Goal: Contribute content: Contribute content

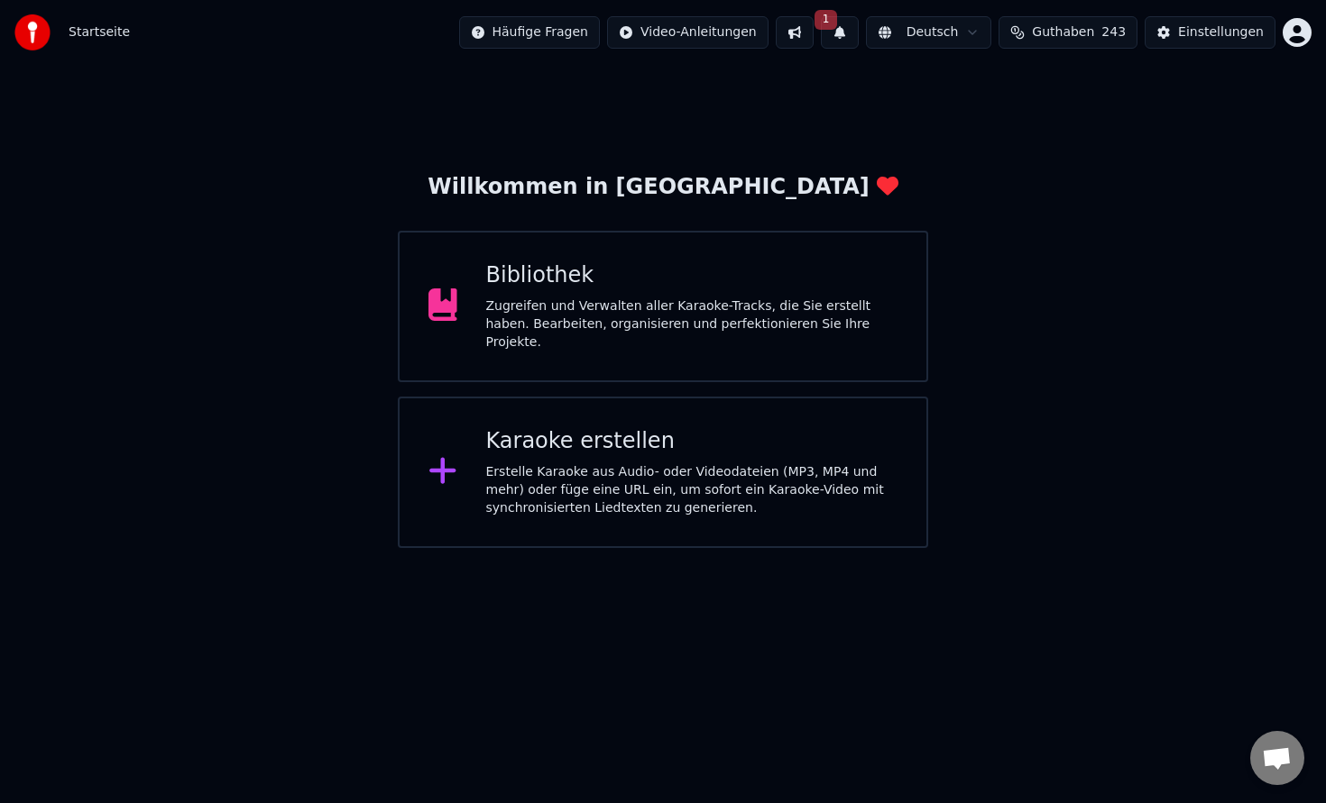
click at [651, 300] on div "Bibliothek Zugreifen und Verwalten aller Karaoke-Tracks, die Sie erstellt haben…" at bounding box center [692, 306] width 412 height 90
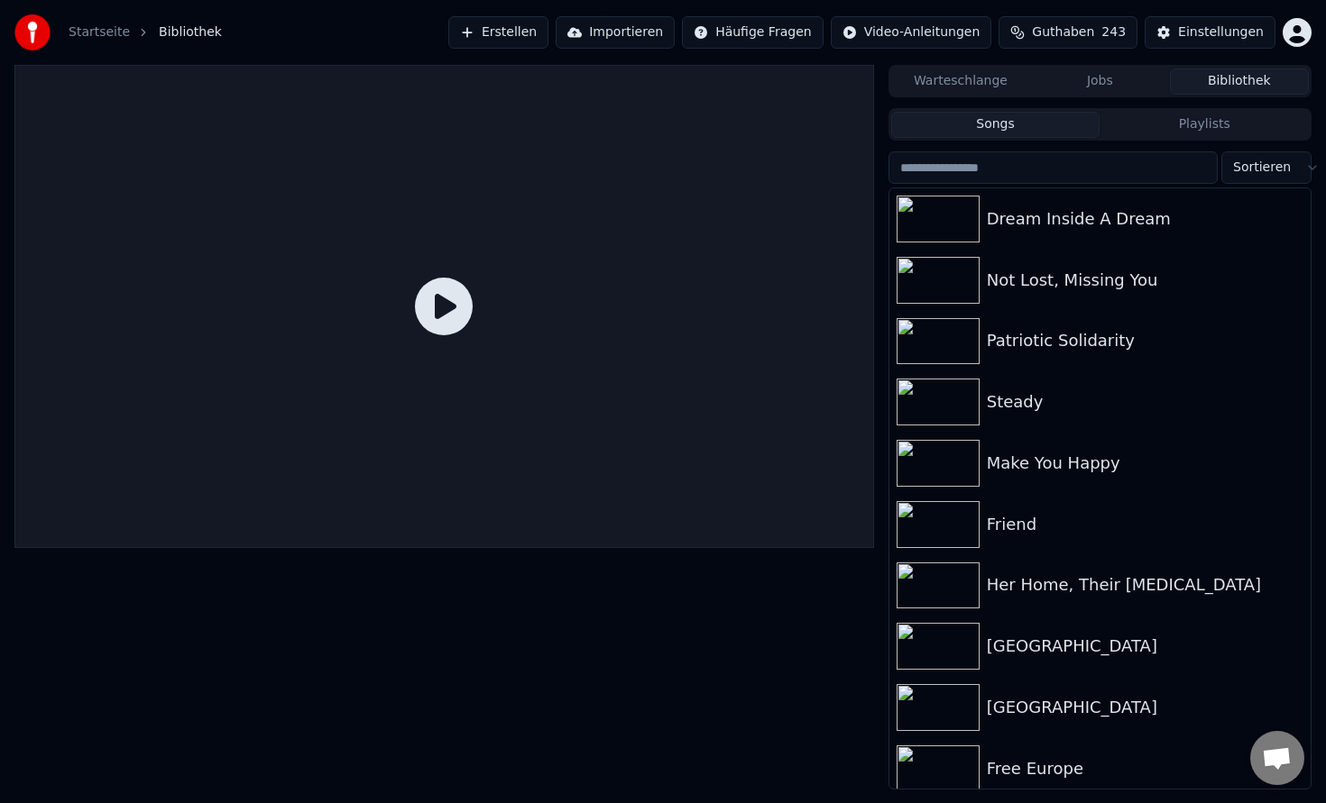
click at [516, 34] on button "Erstellen" at bounding box center [498, 32] width 100 height 32
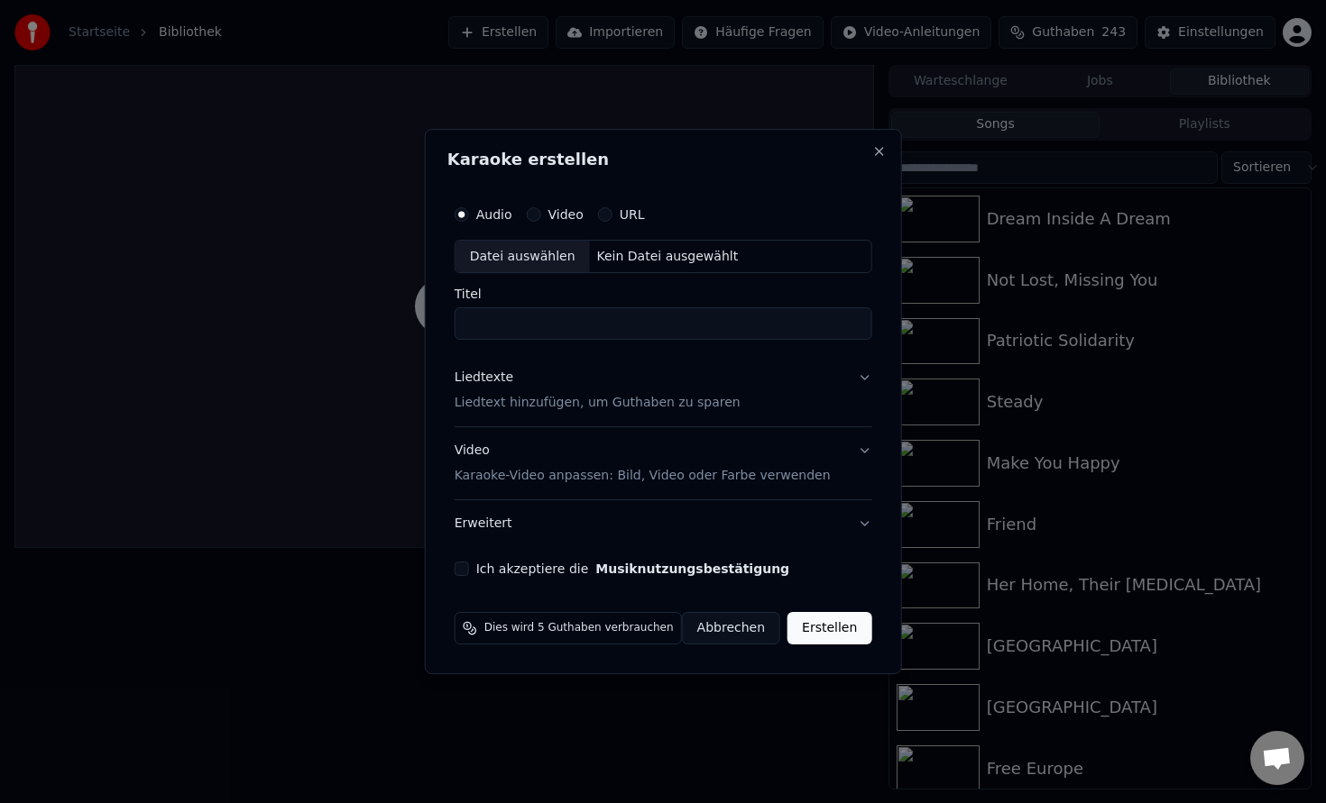
click at [559, 325] on input "Titel" at bounding box center [662, 324] width 417 height 32
click at [554, 254] on div "Datei auswählen" at bounding box center [522, 257] width 134 height 32
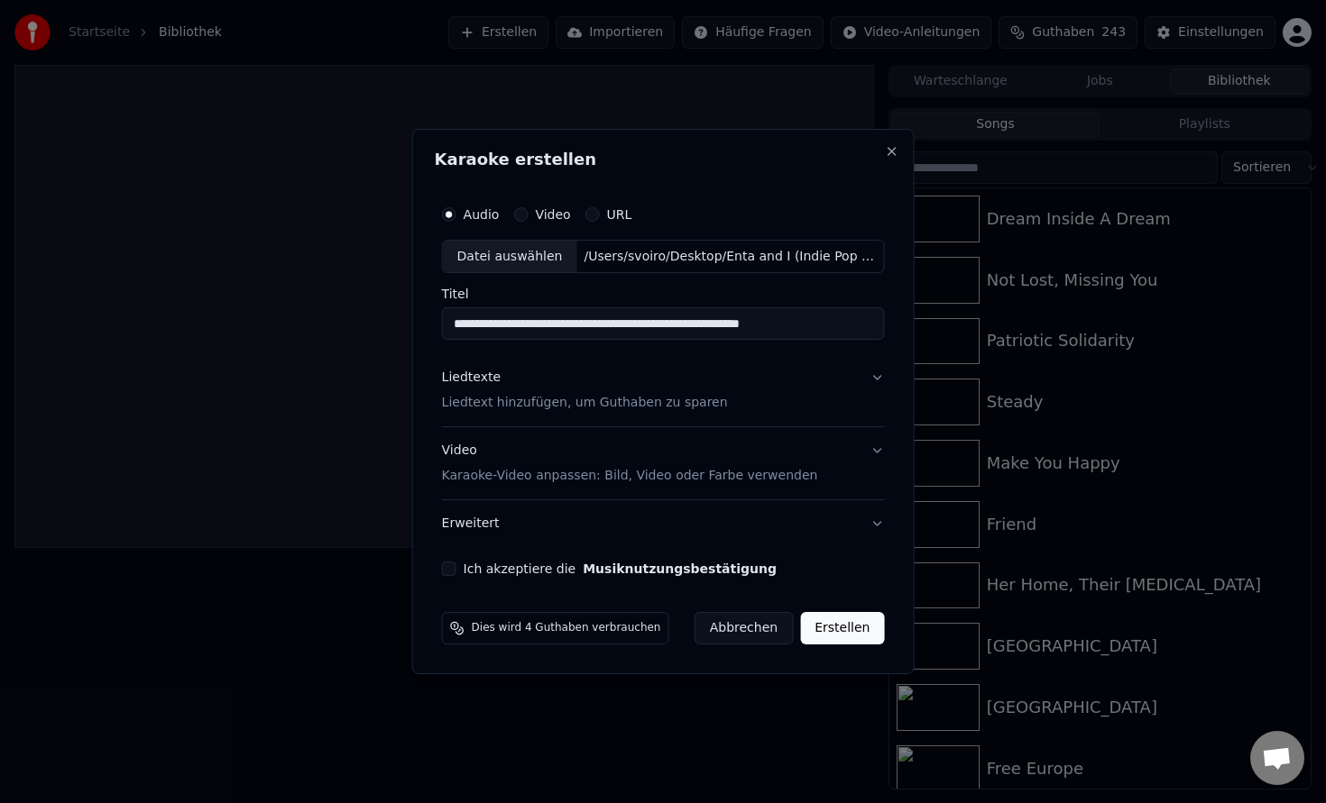
click at [500, 326] on input "**********" at bounding box center [663, 324] width 443 height 32
drag, startPoint x: 509, startPoint y: 324, endPoint x: 850, endPoint y: 329, distance: 341.8
click at [850, 329] on input "**********" at bounding box center [663, 324] width 443 height 32
type input "********"
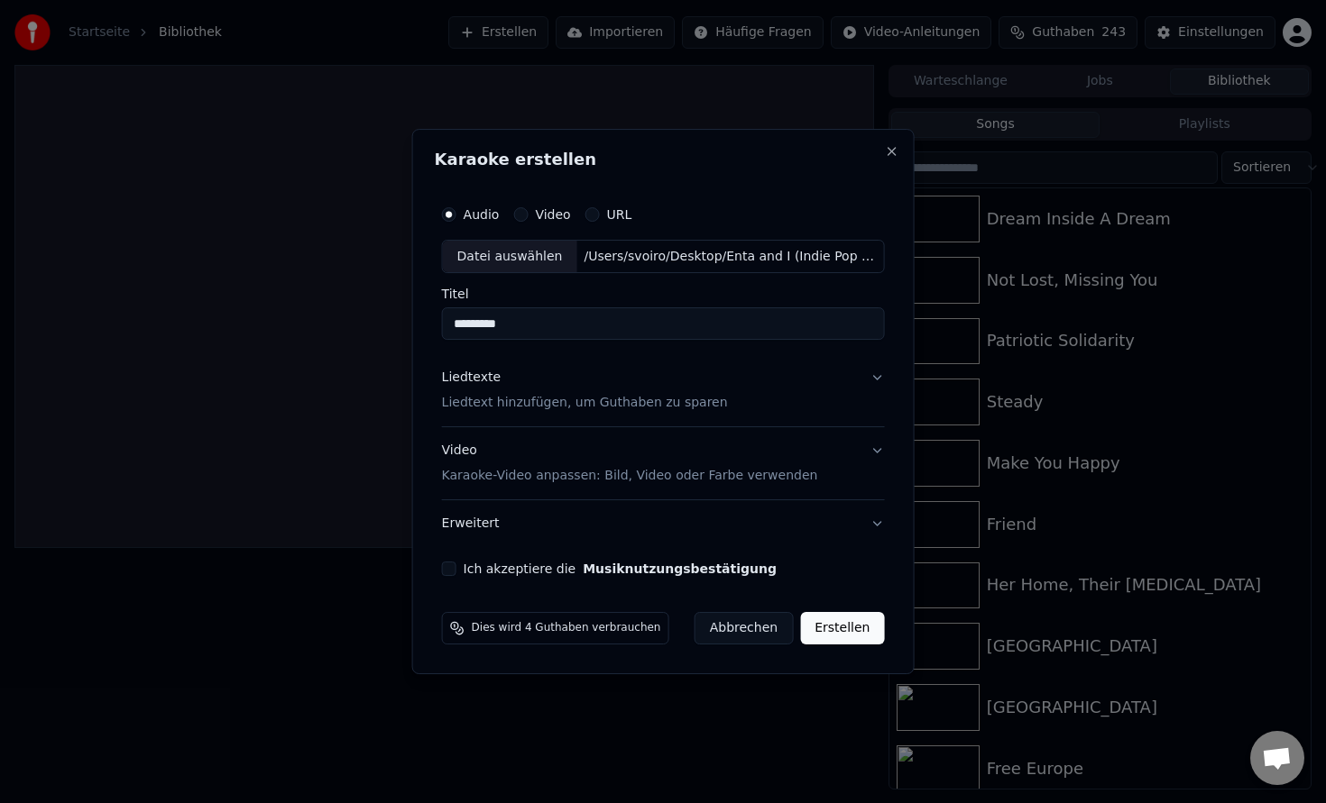
click at [528, 410] on p "Liedtext hinzufügen, um Guthaben zu sparen" at bounding box center [585, 404] width 286 height 18
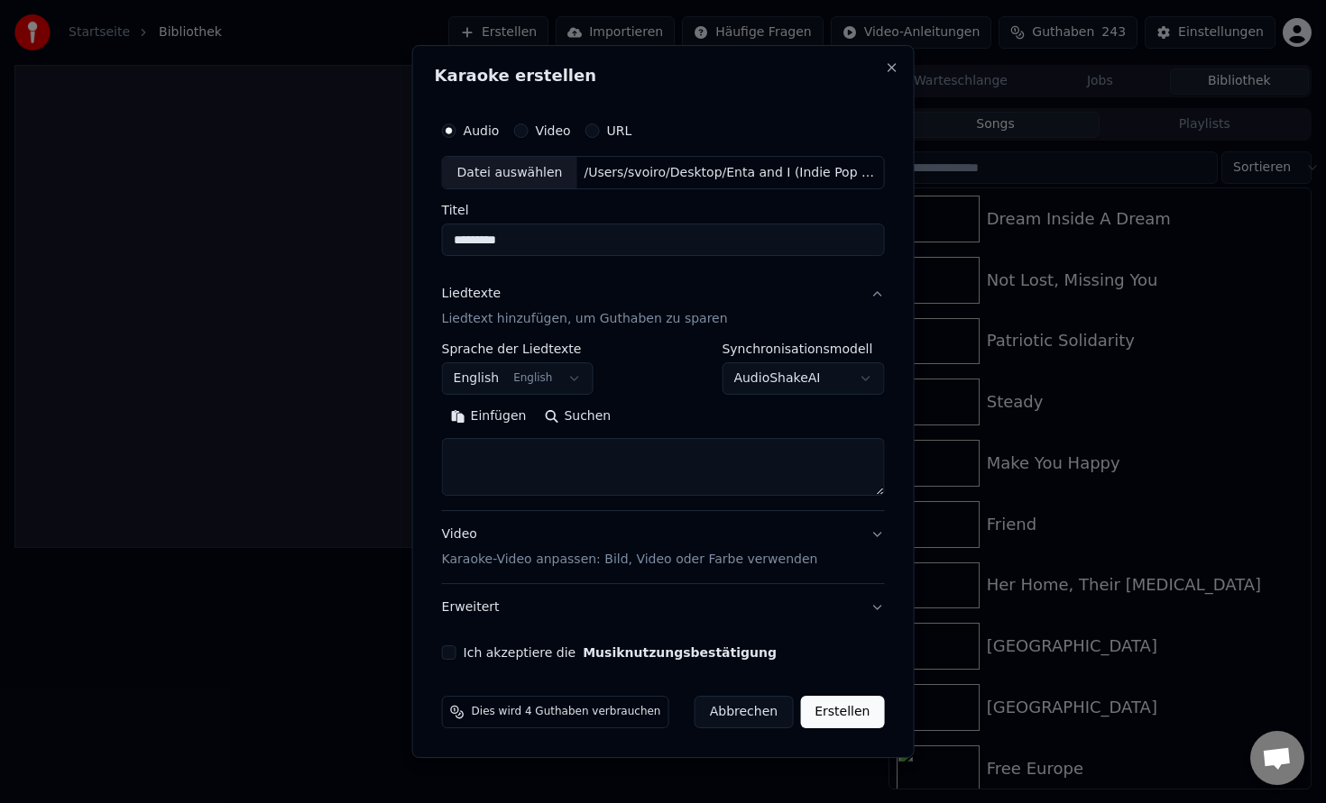
click at [504, 457] on textarea at bounding box center [663, 468] width 443 height 58
paste textarea "**********"
drag, startPoint x: 527, startPoint y: 460, endPoint x: 423, endPoint y: 453, distance: 103.9
click at [424, 454] on div "**********" at bounding box center [663, 402] width 502 height 714
drag, startPoint x: 506, startPoint y: 485, endPoint x: 452, endPoint y: 455, distance: 61.7
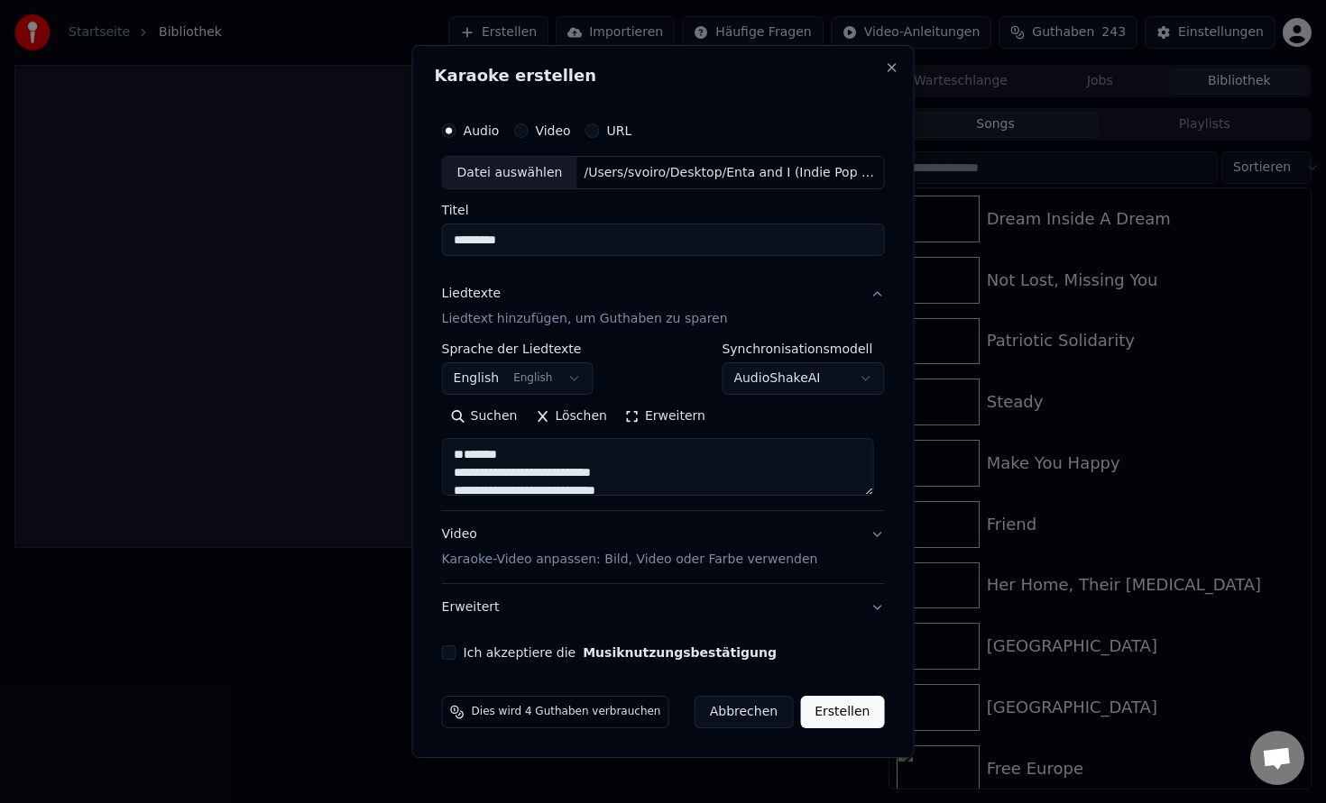
click at [452, 455] on textarea at bounding box center [658, 468] width 432 height 58
click at [459, 468] on textarea at bounding box center [658, 468] width 432 height 58
drag, startPoint x: 511, startPoint y: 447, endPoint x: 433, endPoint y: 438, distance: 79.0
click at [433, 438] on div "**********" at bounding box center [663, 402] width 502 height 714
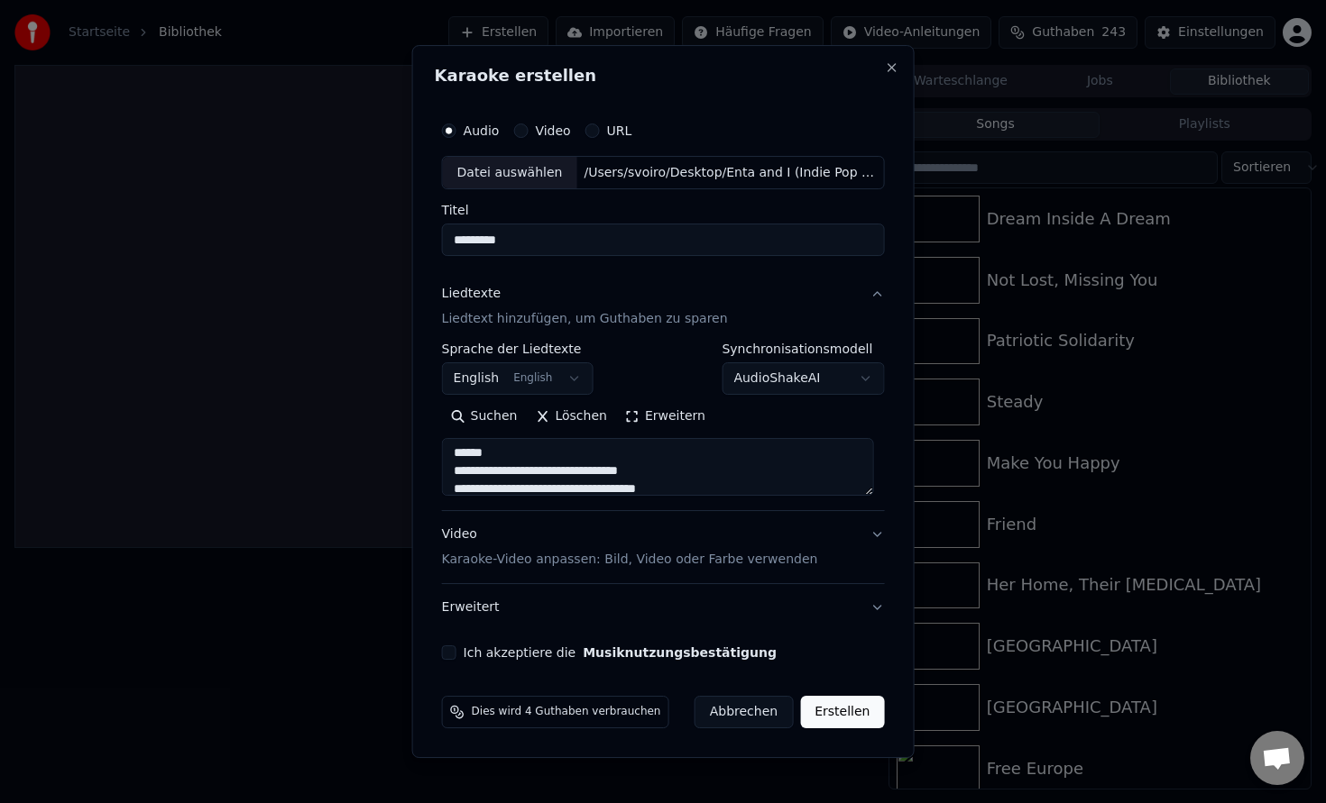
scroll to position [84, 0]
click at [502, 458] on textarea at bounding box center [658, 468] width 432 height 58
drag, startPoint x: 513, startPoint y: 459, endPoint x: 450, endPoint y: 459, distance: 63.1
click at [450, 459] on textarea at bounding box center [658, 468] width 432 height 58
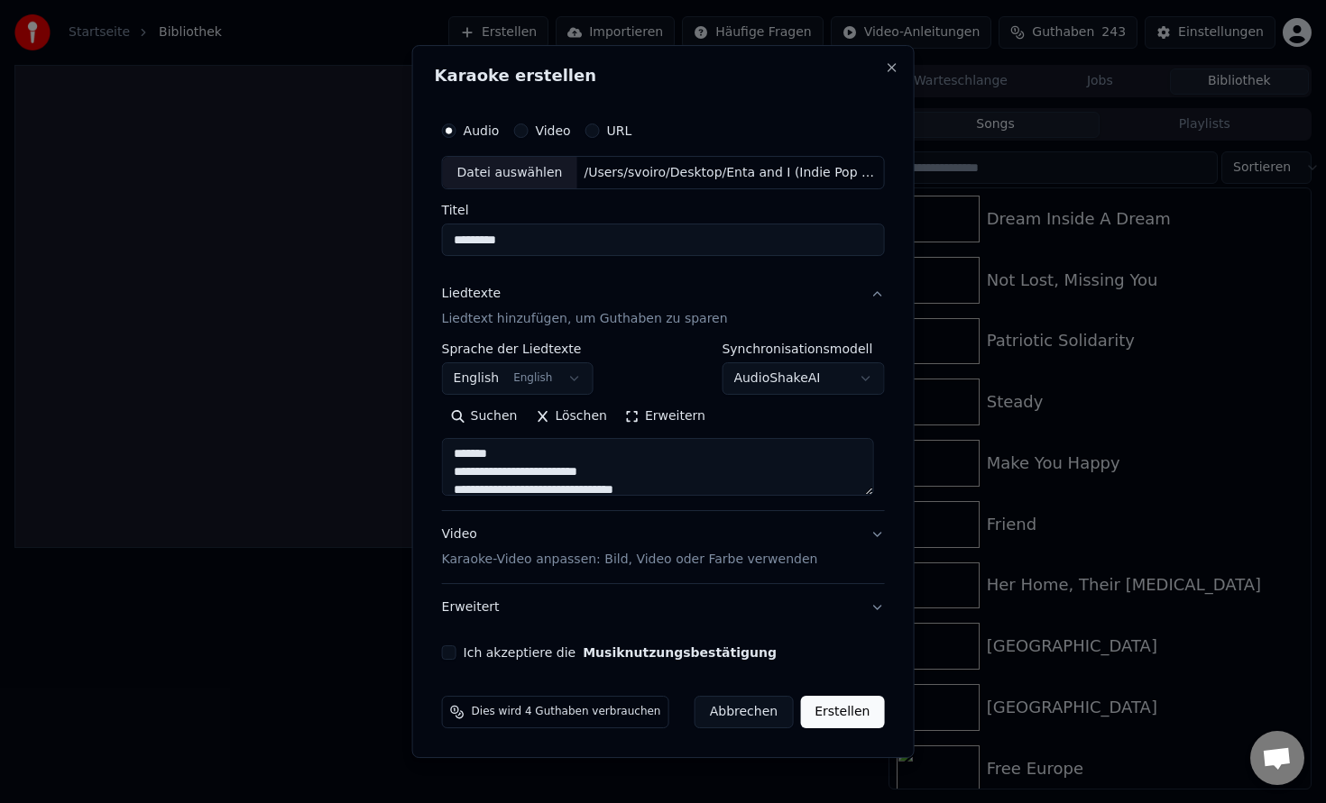
drag, startPoint x: 515, startPoint y: 457, endPoint x: 458, endPoint y: 453, distance: 57.0
click at [458, 453] on textarea at bounding box center [658, 468] width 432 height 58
drag, startPoint x: 513, startPoint y: 466, endPoint x: 454, endPoint y: 466, distance: 58.6
click at [454, 466] on textarea at bounding box center [658, 468] width 432 height 58
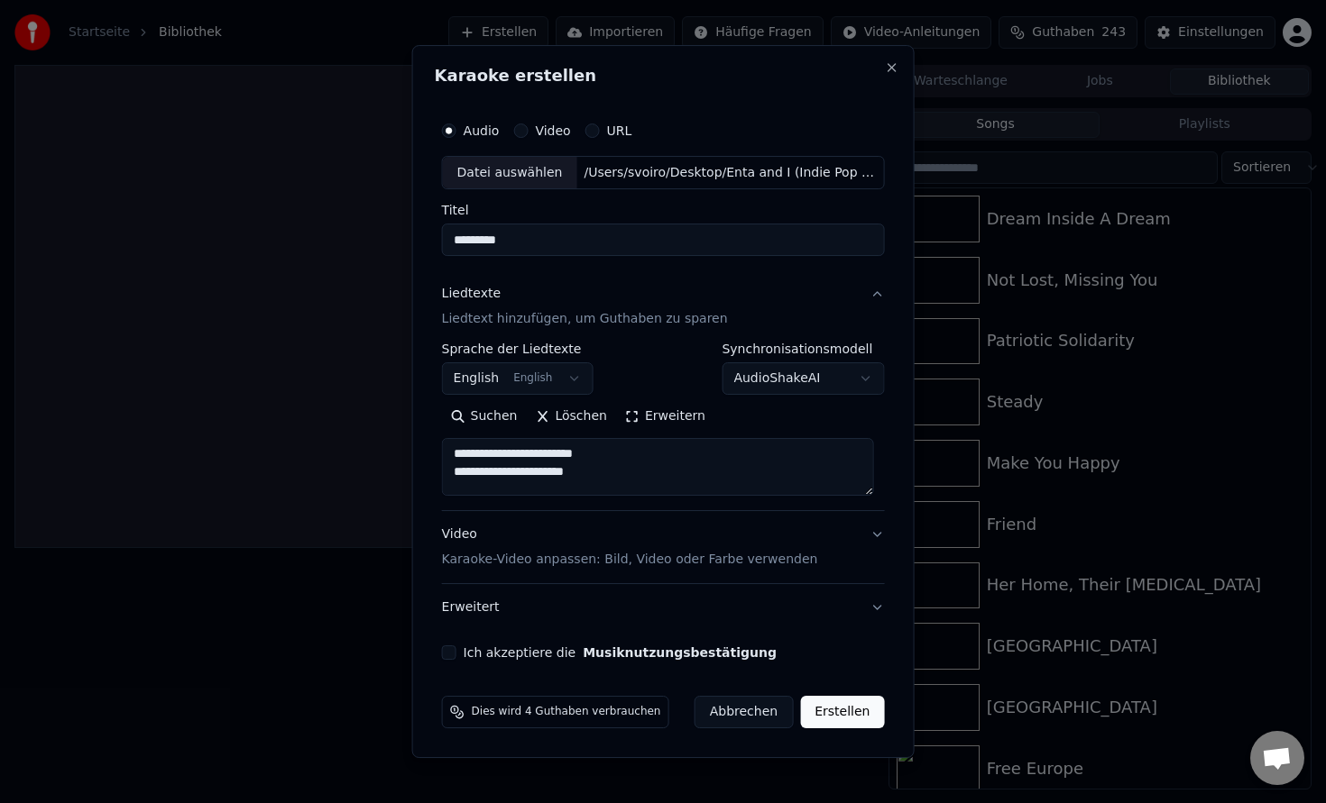
scroll to position [445, 0]
drag, startPoint x: 508, startPoint y: 478, endPoint x: 459, endPoint y: 477, distance: 48.7
click at [459, 477] on textarea at bounding box center [658, 468] width 432 height 58
drag, startPoint x: 509, startPoint y: 463, endPoint x: 458, endPoint y: 463, distance: 50.5
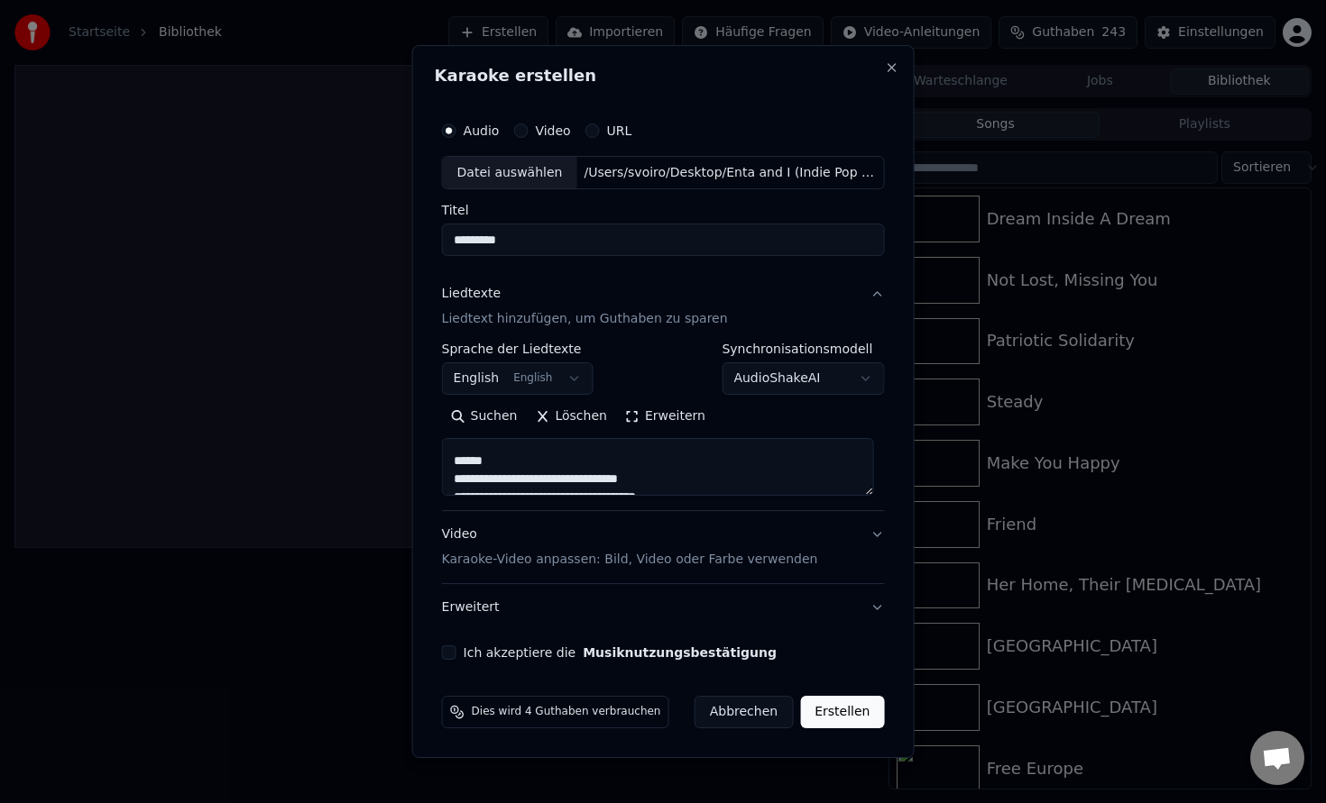
click at [458, 463] on textarea at bounding box center [658, 468] width 432 height 58
drag, startPoint x: 500, startPoint y: 475, endPoint x: 444, endPoint y: 473, distance: 56.8
click at [444, 473] on div "**********" at bounding box center [663, 386] width 457 height 563
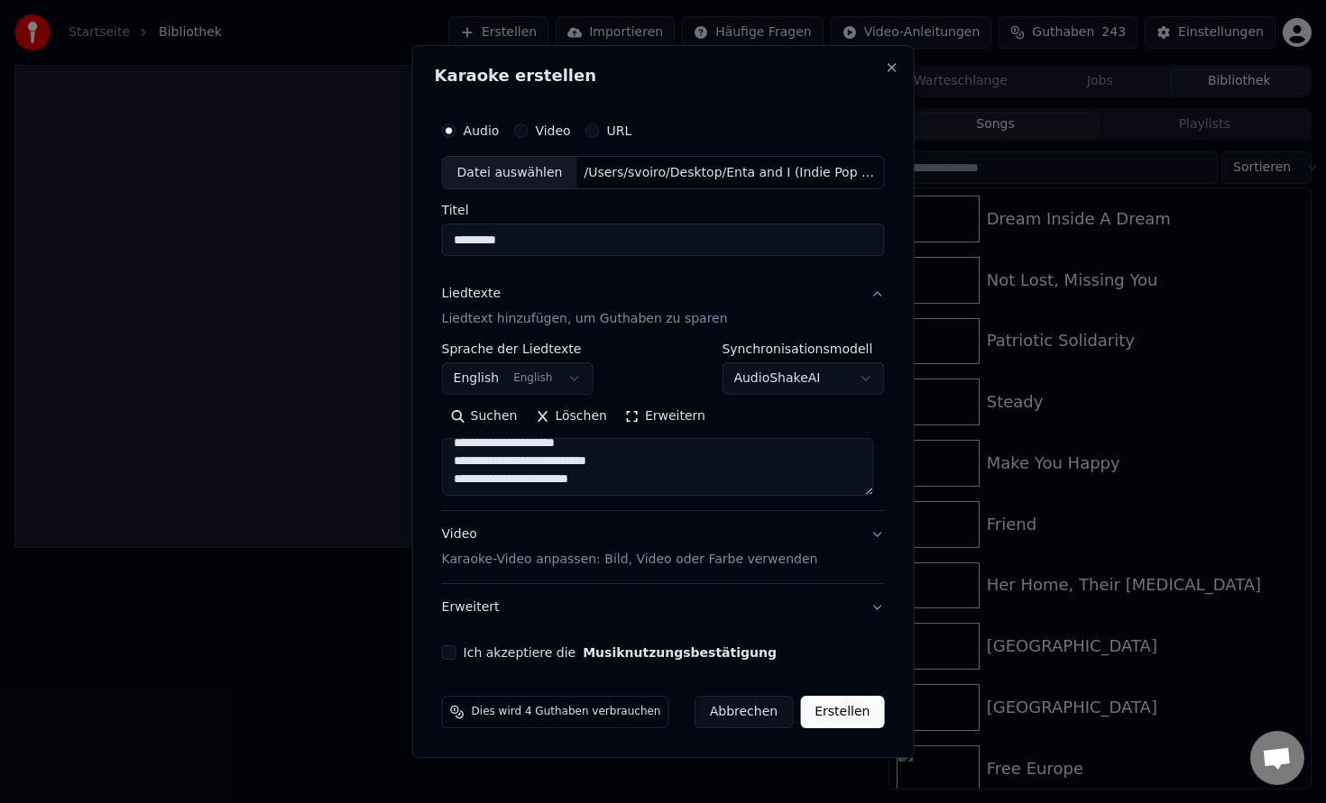
type textarea "**********"
click at [537, 566] on p "Karaoke-Video anpassen: Bild, Video oder Farbe verwenden" at bounding box center [630, 560] width 376 height 18
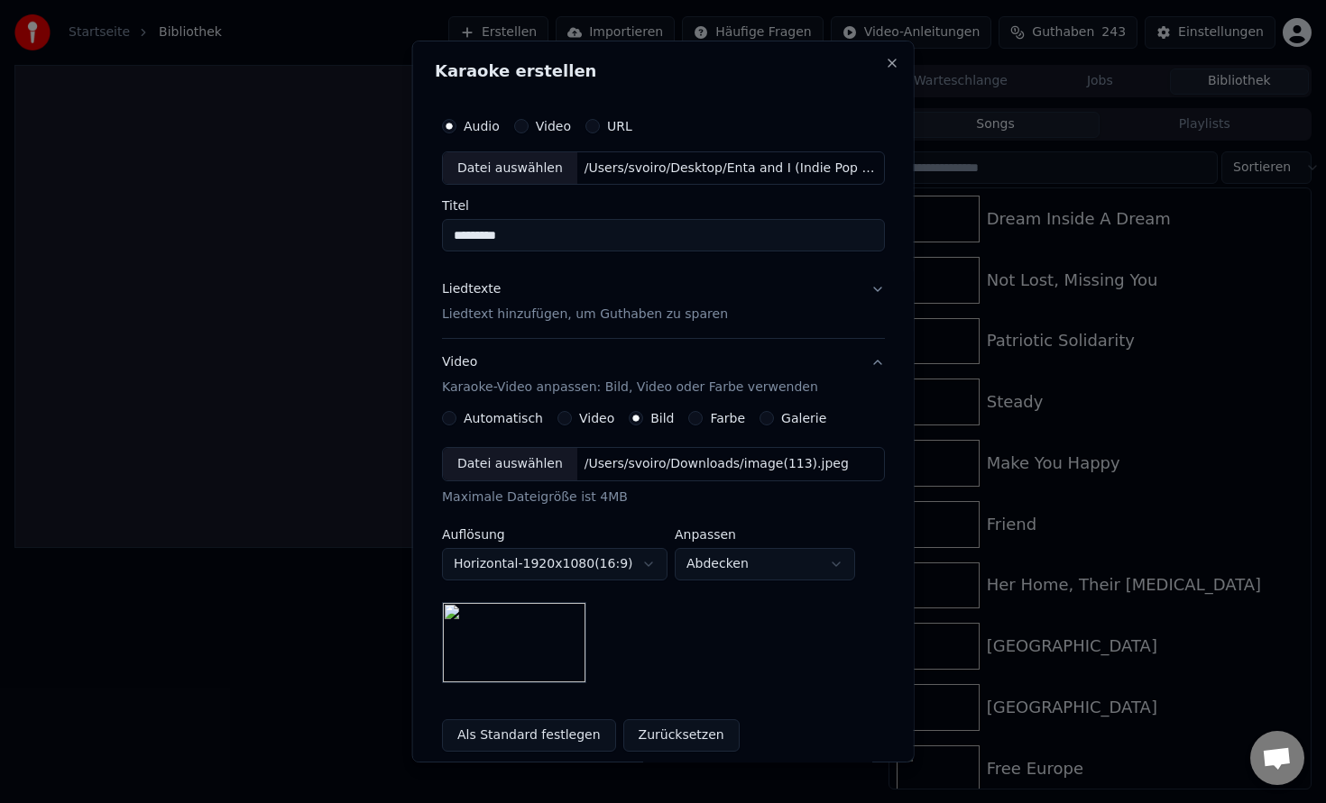
click at [614, 454] on div "Datei auswählen /Users/svoiro/Downloads/image(113).jpeg" at bounding box center [663, 464] width 443 height 34
click at [526, 392] on p "Karaoke-Video anpassen: Bild, Video oder Farbe verwenden" at bounding box center [630, 388] width 376 height 18
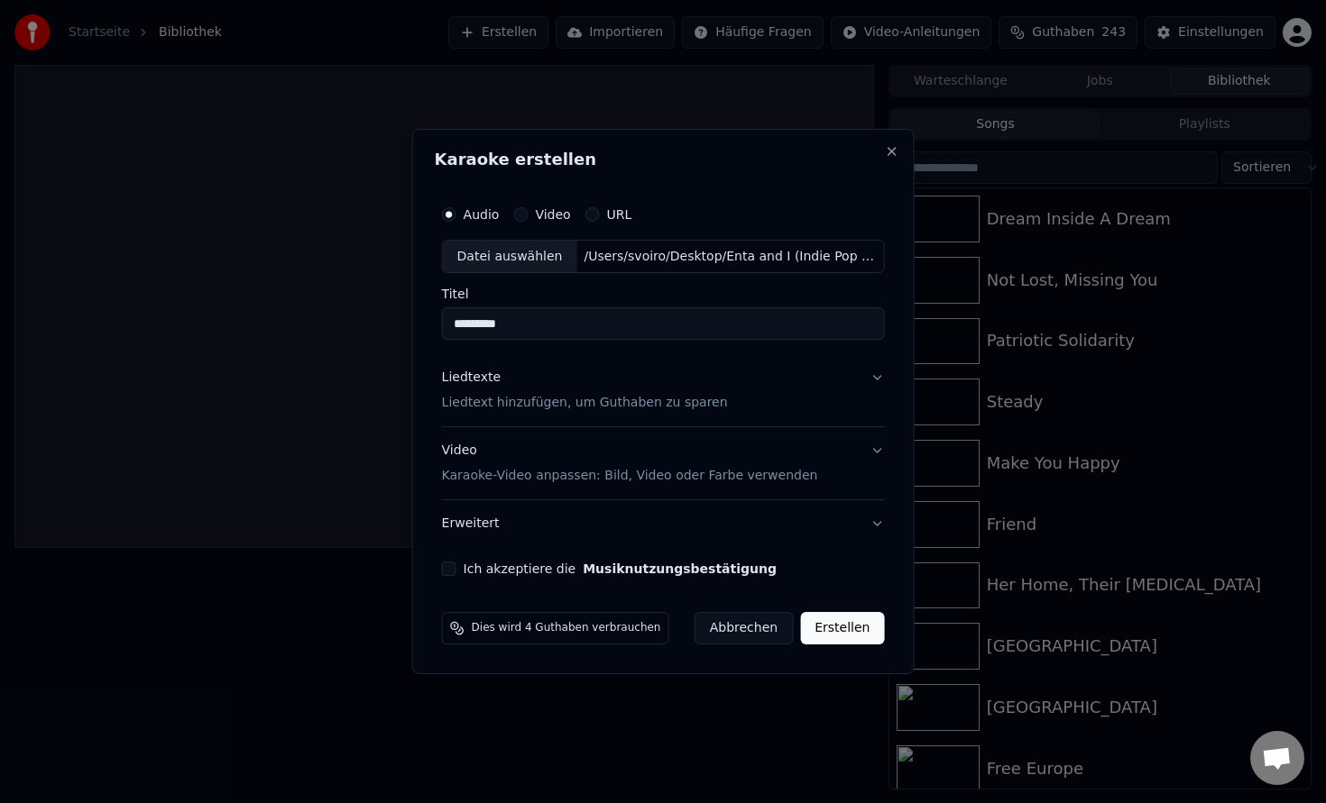
click at [527, 482] on p "Karaoke-Video anpassen: Bild, Video oder Farbe verwenden" at bounding box center [630, 476] width 376 height 18
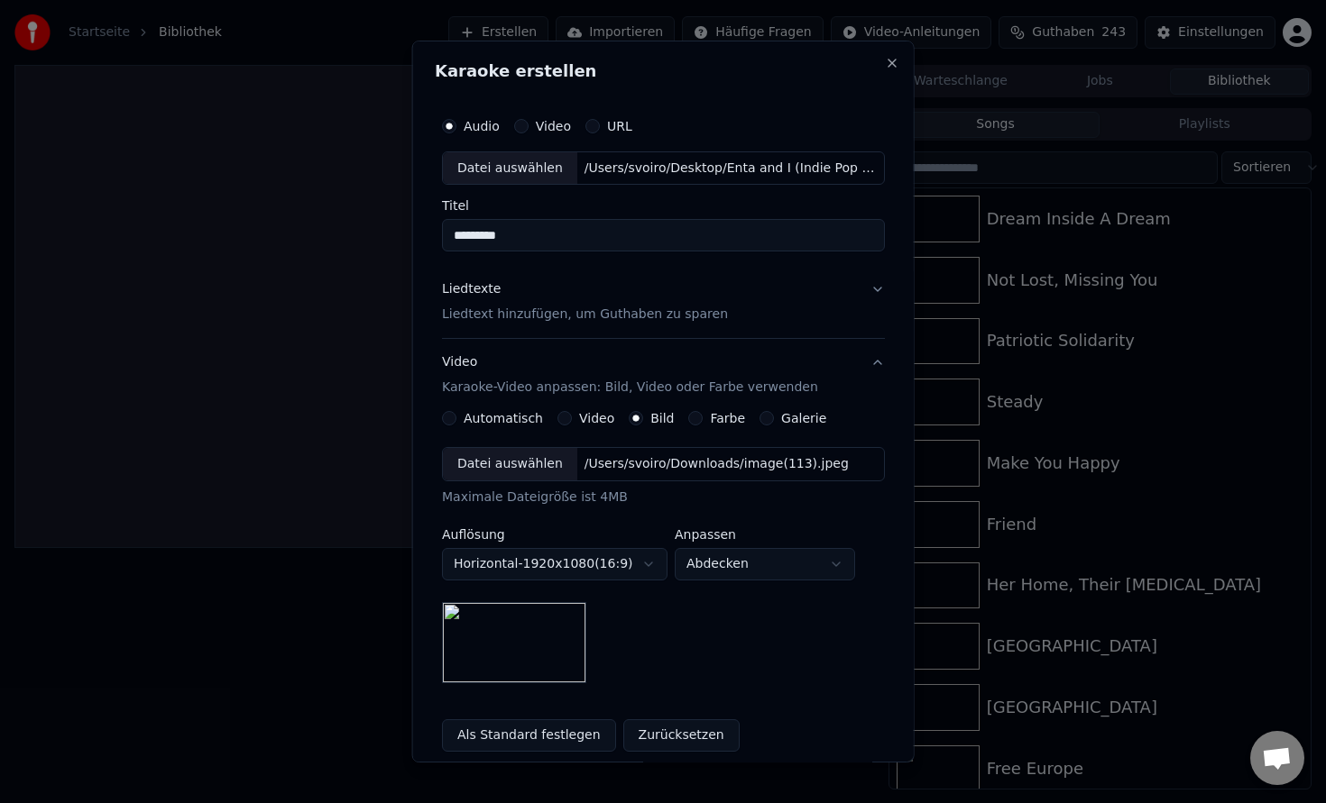
click at [527, 463] on div "Datei auswählen" at bounding box center [510, 464] width 134 height 32
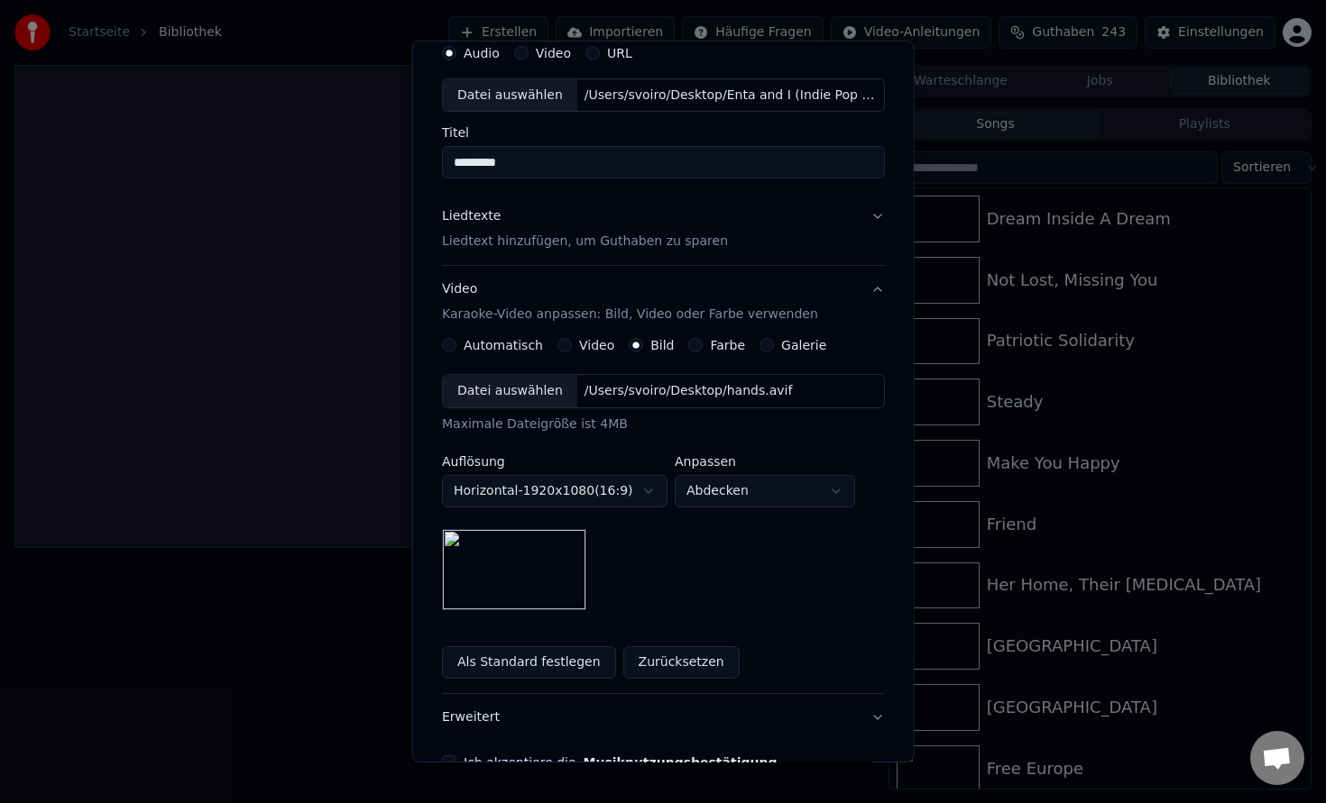
scroll to position [0, 0]
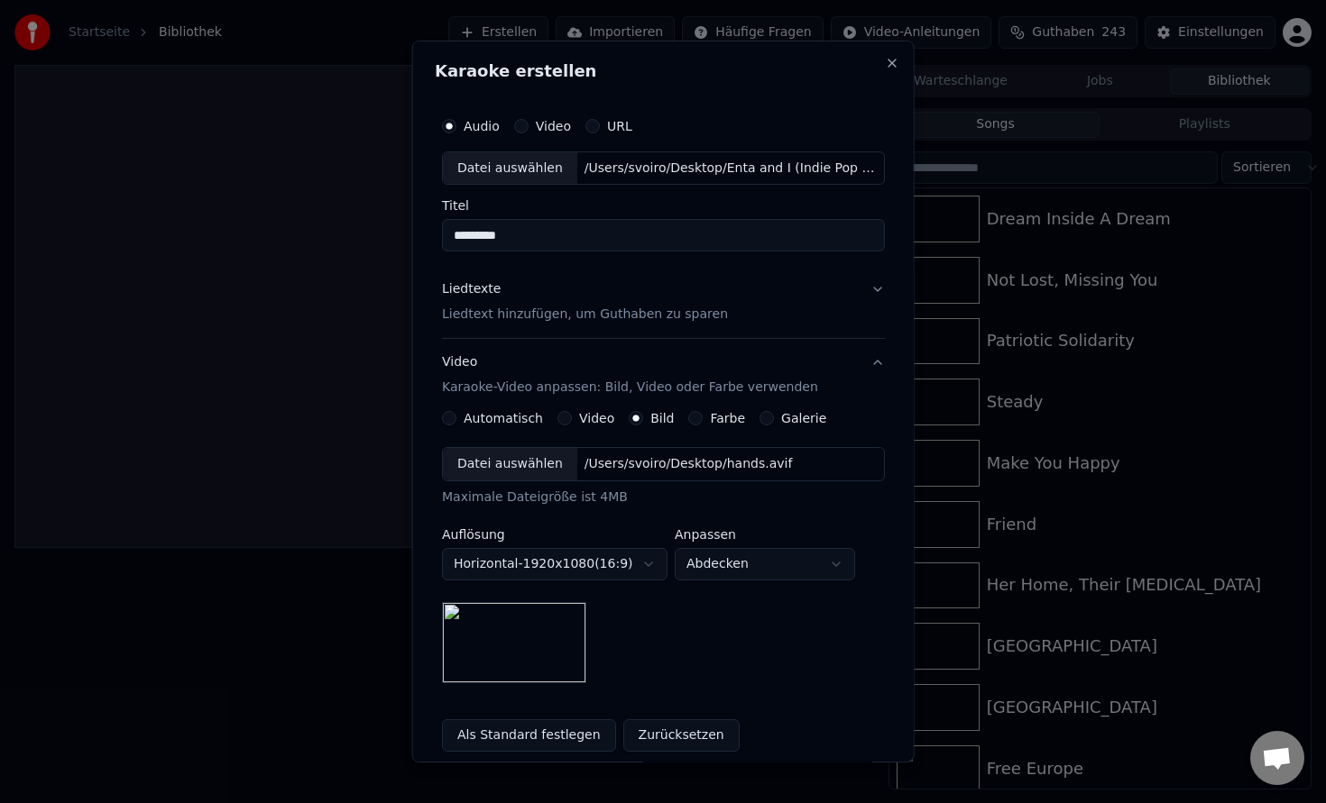
click at [583, 321] on p "Liedtext hinzufügen, um Guthaben zu sparen" at bounding box center [585, 316] width 286 height 18
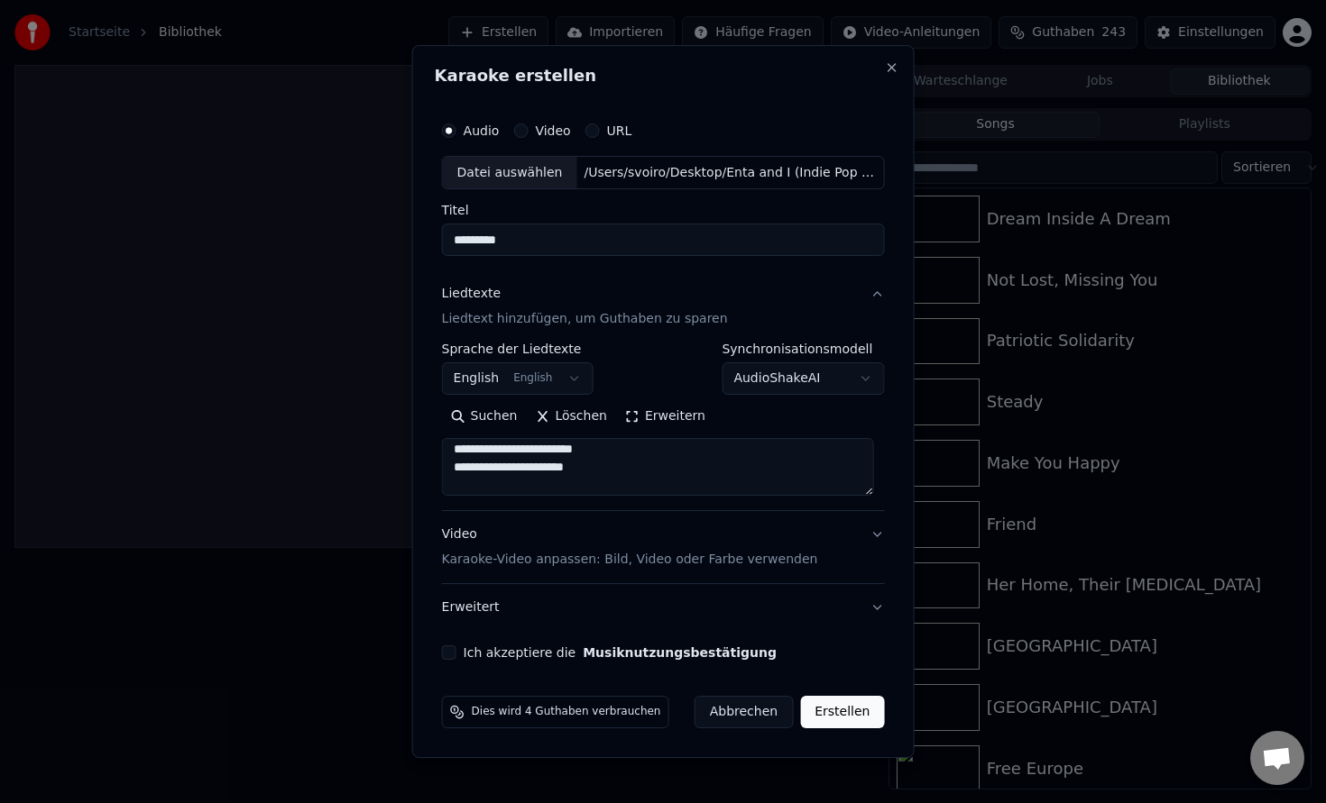
scroll to position [206, 0]
click at [455, 646] on button "Ich akzeptiere die Musiknutzungsbestätigung" at bounding box center [449, 653] width 14 height 14
click at [850, 711] on button "Erstellen" at bounding box center [842, 712] width 84 height 32
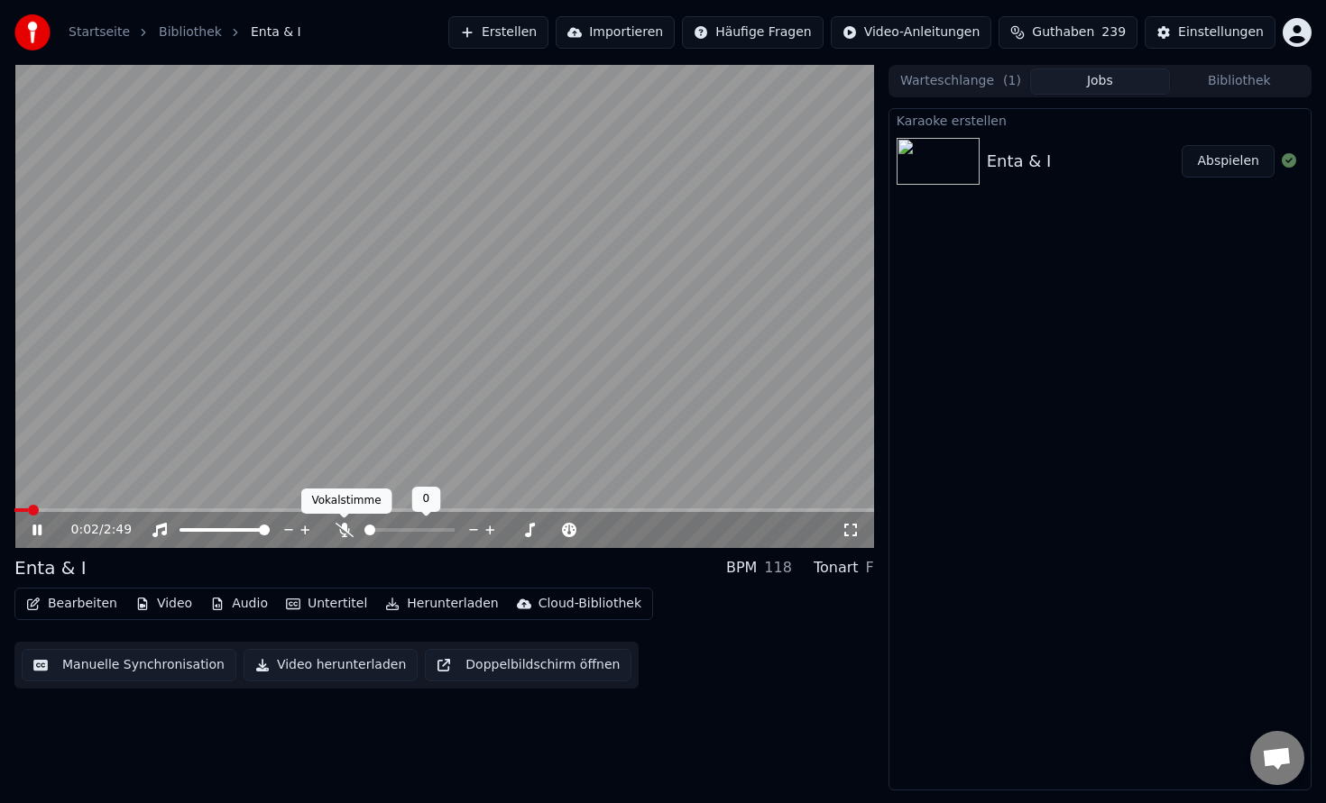
click at [345, 527] on icon at bounding box center [344, 530] width 18 height 14
click at [41, 532] on icon at bounding box center [36, 530] width 9 height 11
click at [82, 601] on button "Bearbeiten" at bounding box center [71, 604] width 105 height 25
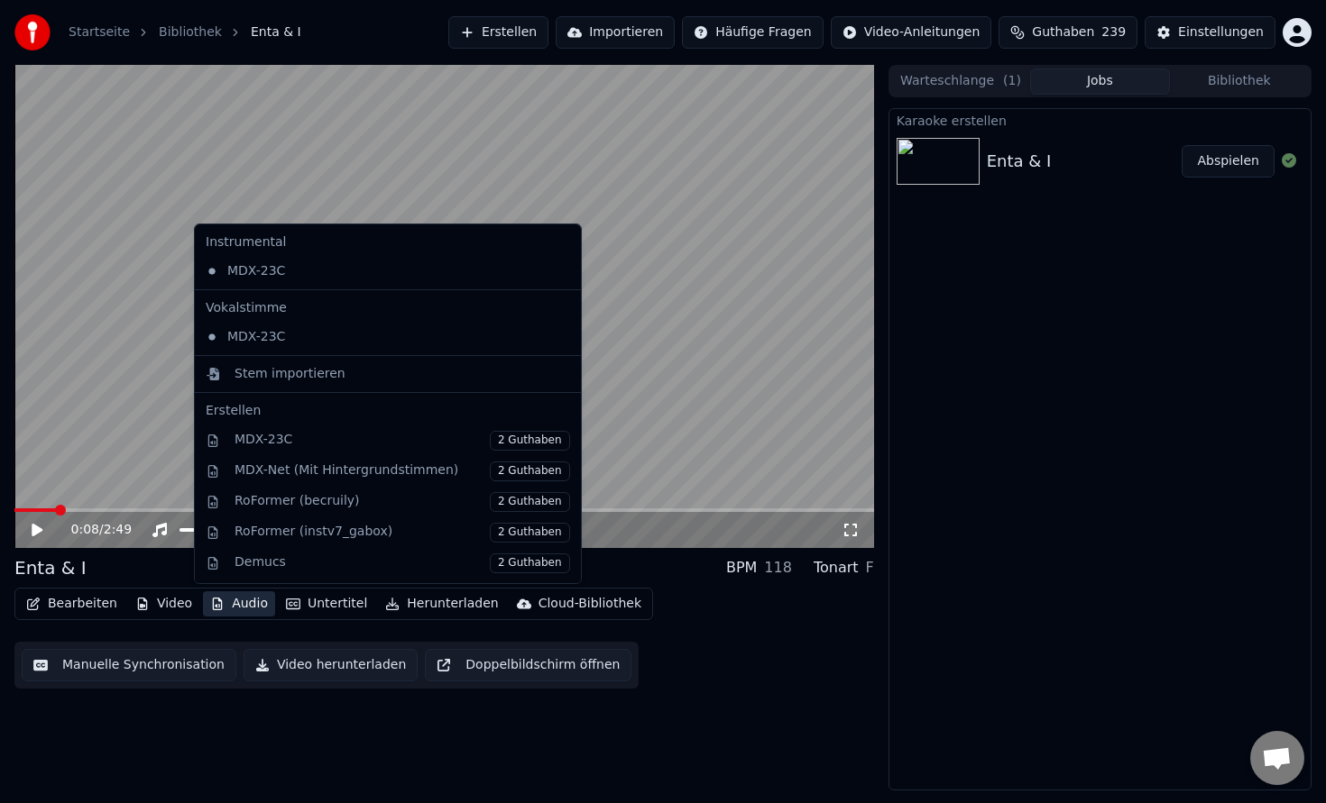
click at [238, 606] on button "Audio" at bounding box center [239, 604] width 72 height 25
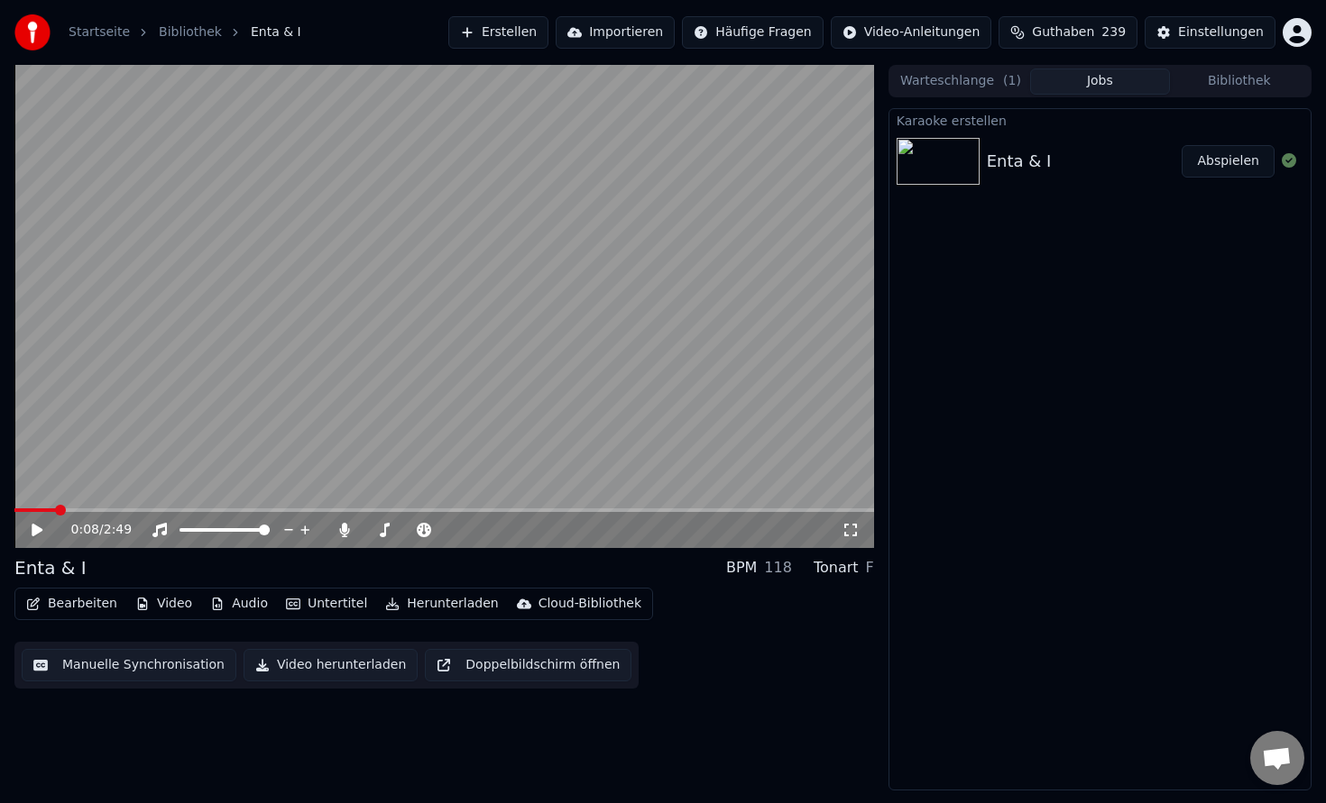
click at [238, 606] on button "Audio" at bounding box center [239, 604] width 72 height 25
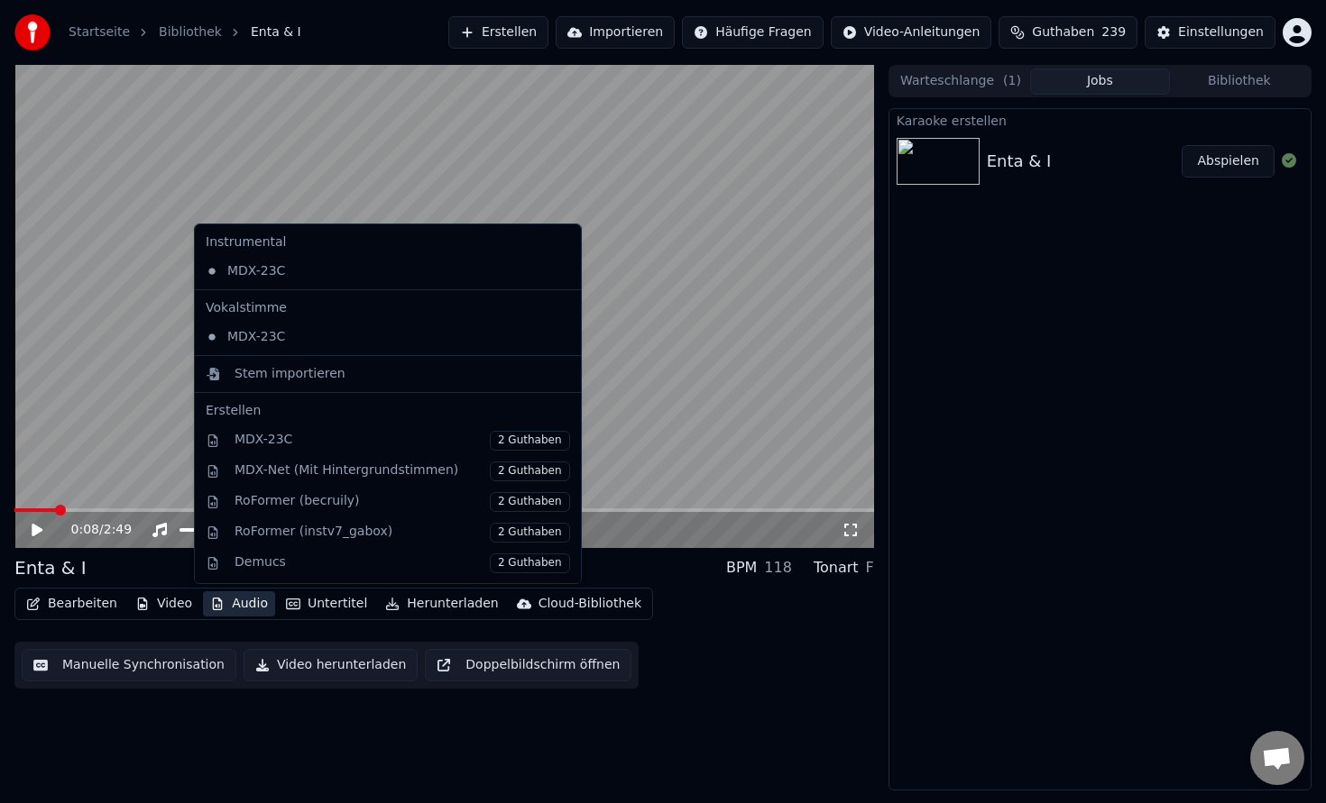
click at [536, 41] on button "Erstellen" at bounding box center [498, 32] width 100 height 32
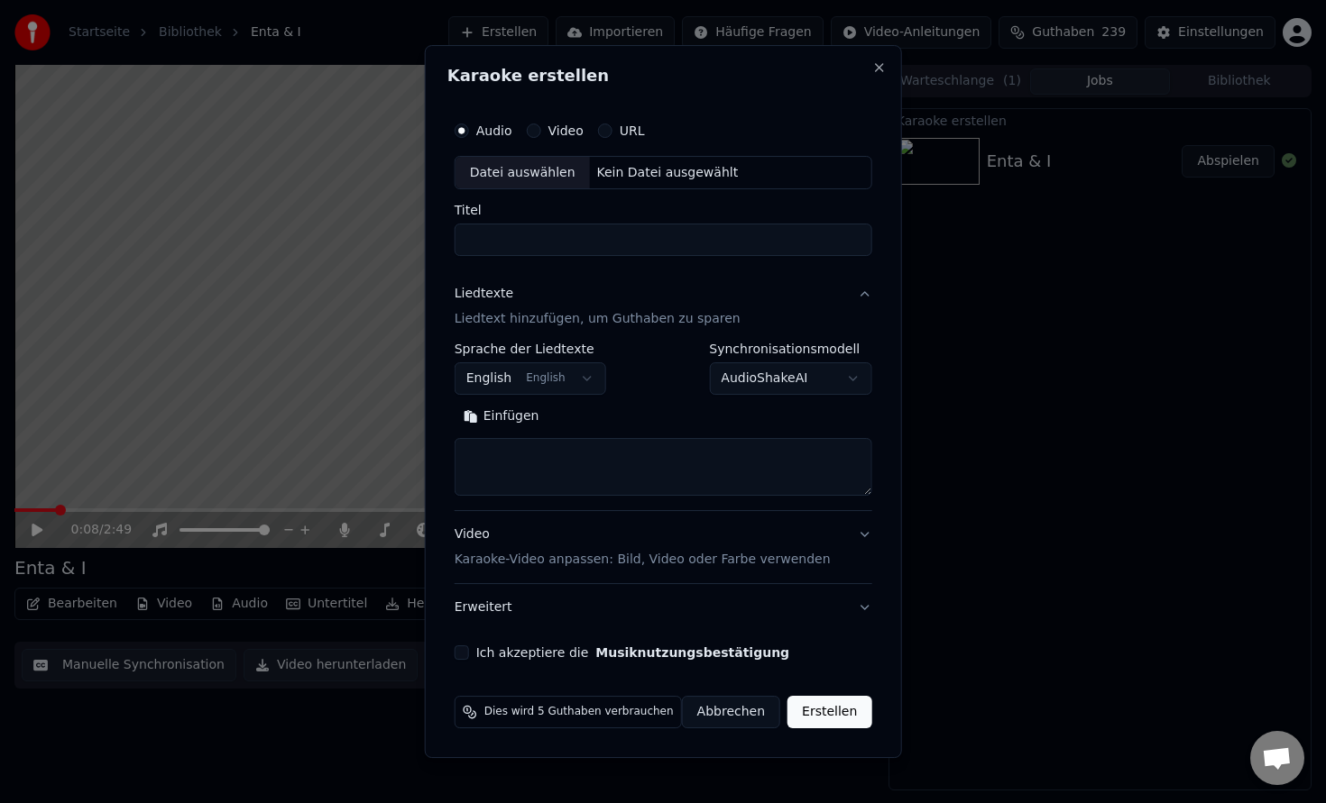
click at [617, 173] on div "Kein Datei ausgewählt" at bounding box center [668, 173] width 156 height 18
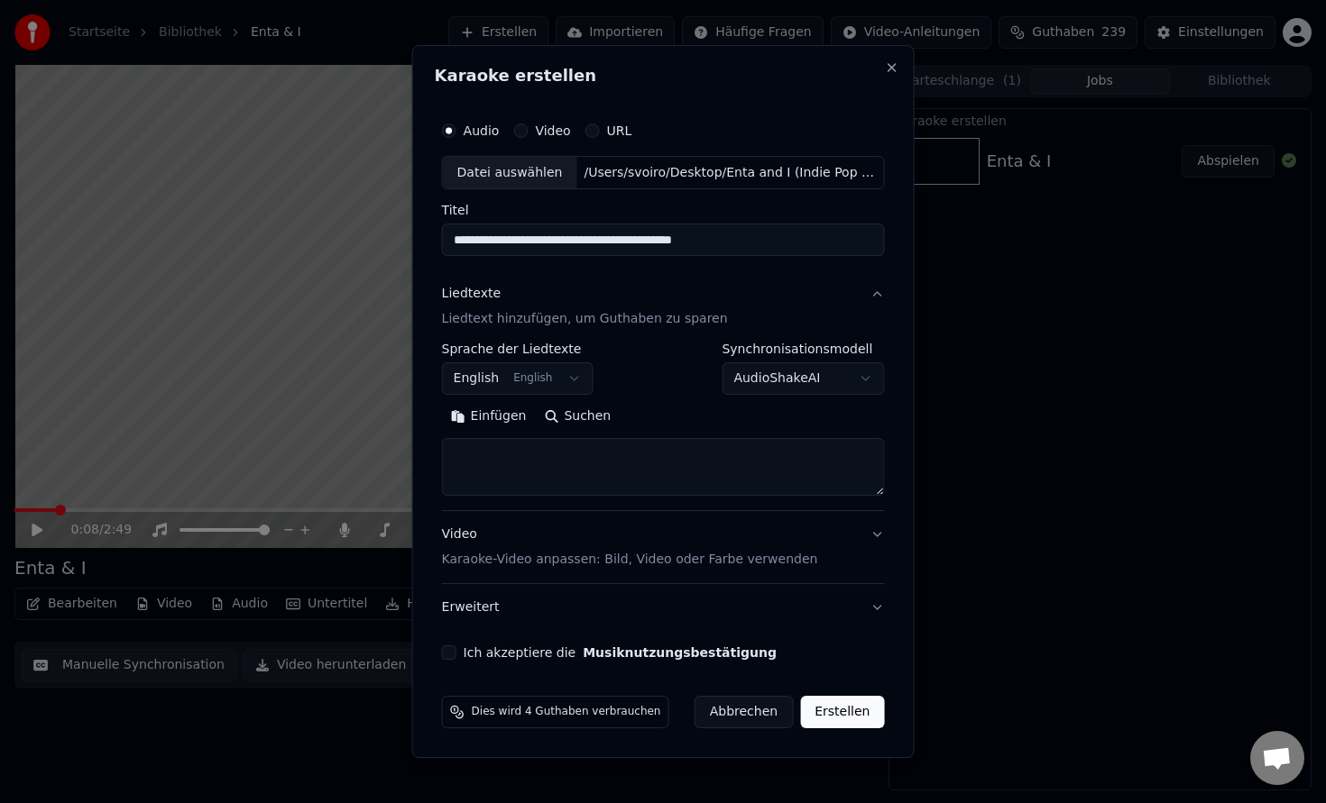
drag, startPoint x: 750, startPoint y: 243, endPoint x: 490, endPoint y: 241, distance: 260.6
click at [490, 241] on input "**********" at bounding box center [663, 241] width 443 height 32
type input "********"
click at [538, 445] on textarea at bounding box center [663, 468] width 443 height 58
paste textarea "**********"
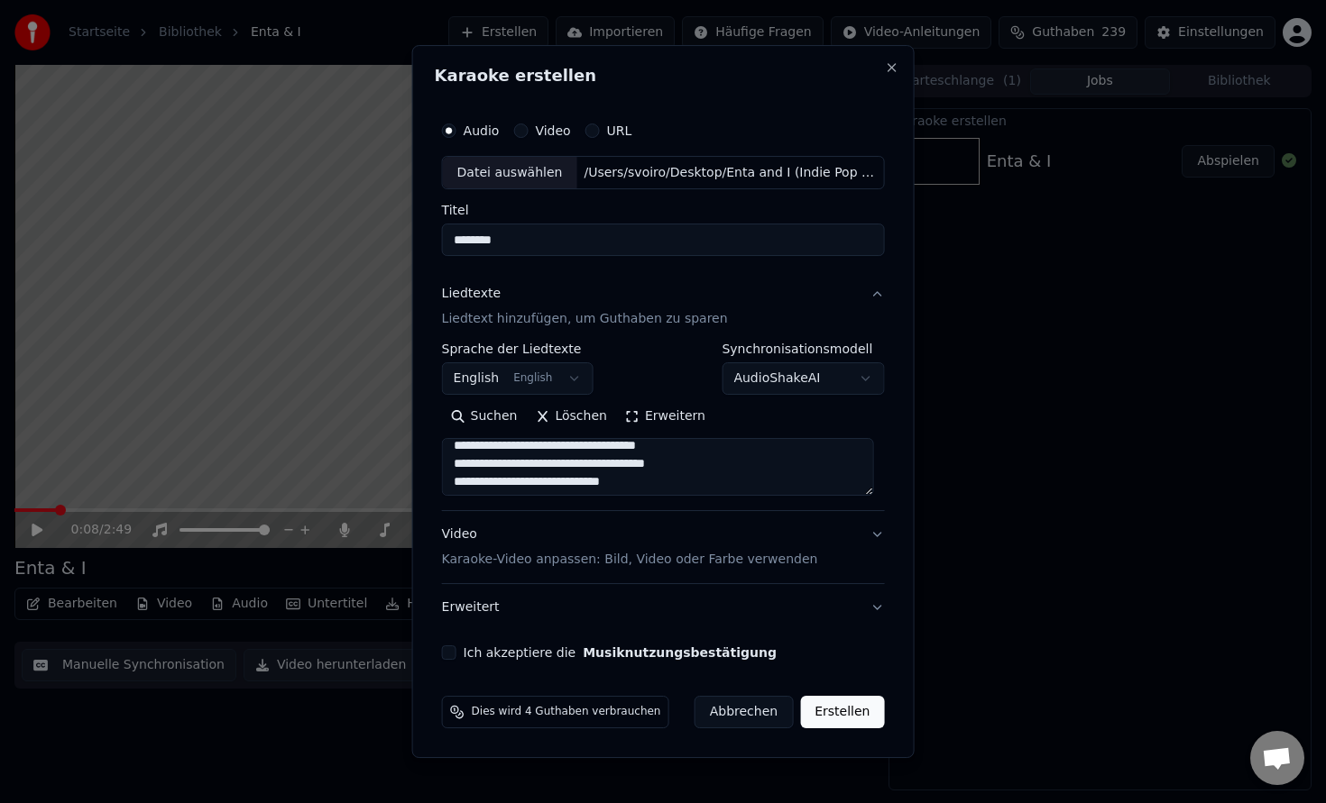
scroll to position [0, 0]
drag, startPoint x: 531, startPoint y: 469, endPoint x: 461, endPoint y: 449, distance: 73.1
click at [461, 449] on textarea at bounding box center [658, 468] width 432 height 58
drag, startPoint x: 512, startPoint y: 466, endPoint x: 439, endPoint y: 451, distance: 74.6
click at [439, 452] on div "**********" at bounding box center [663, 386] width 457 height 563
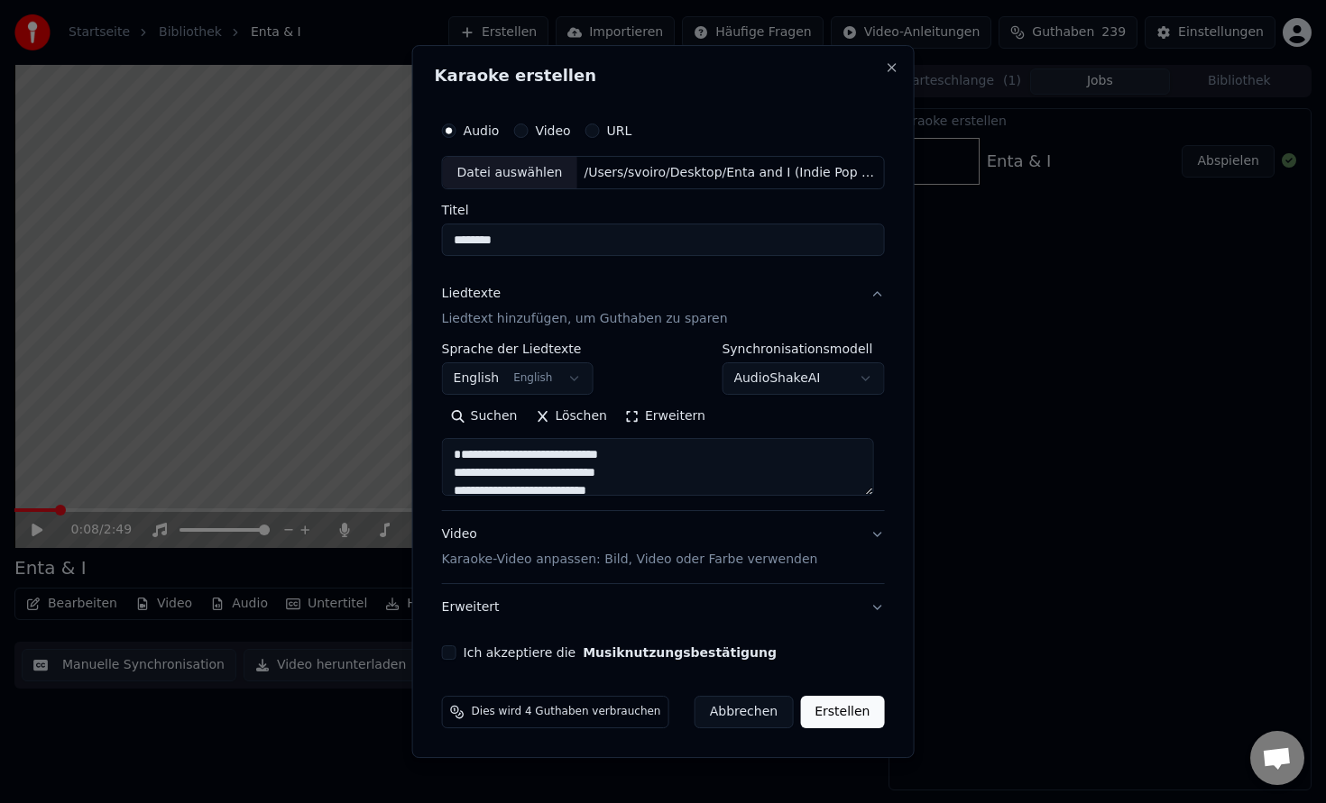
click at [462, 474] on textarea at bounding box center [658, 468] width 432 height 58
drag, startPoint x: 513, startPoint y: 461, endPoint x: 453, endPoint y: 461, distance: 60.4
click at [453, 461] on textarea at bounding box center [658, 468] width 432 height 58
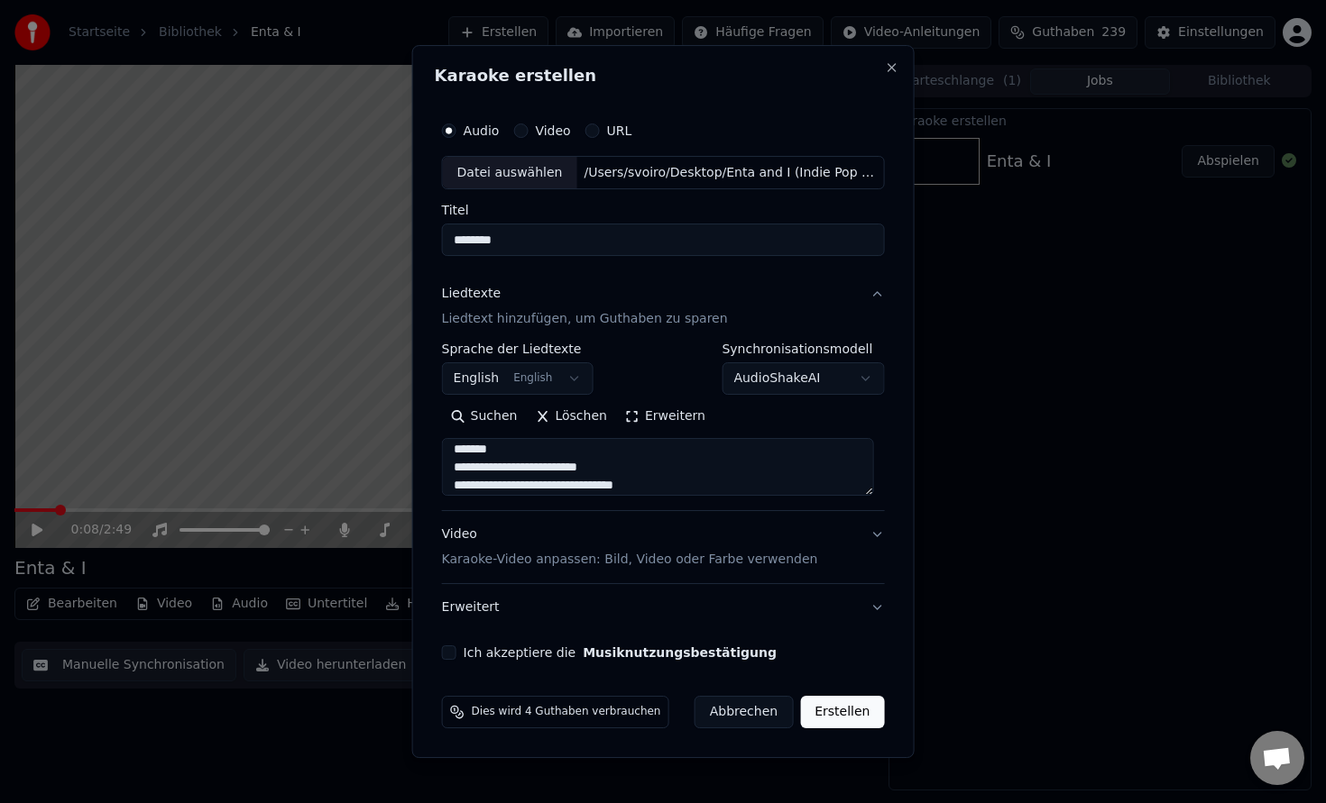
drag, startPoint x: 517, startPoint y: 453, endPoint x: 450, endPoint y: 453, distance: 66.7
click at [450, 453] on textarea at bounding box center [658, 468] width 432 height 58
drag, startPoint x: 513, startPoint y: 449, endPoint x: 453, endPoint y: 448, distance: 60.4
click at [453, 448] on textarea at bounding box center [658, 468] width 432 height 58
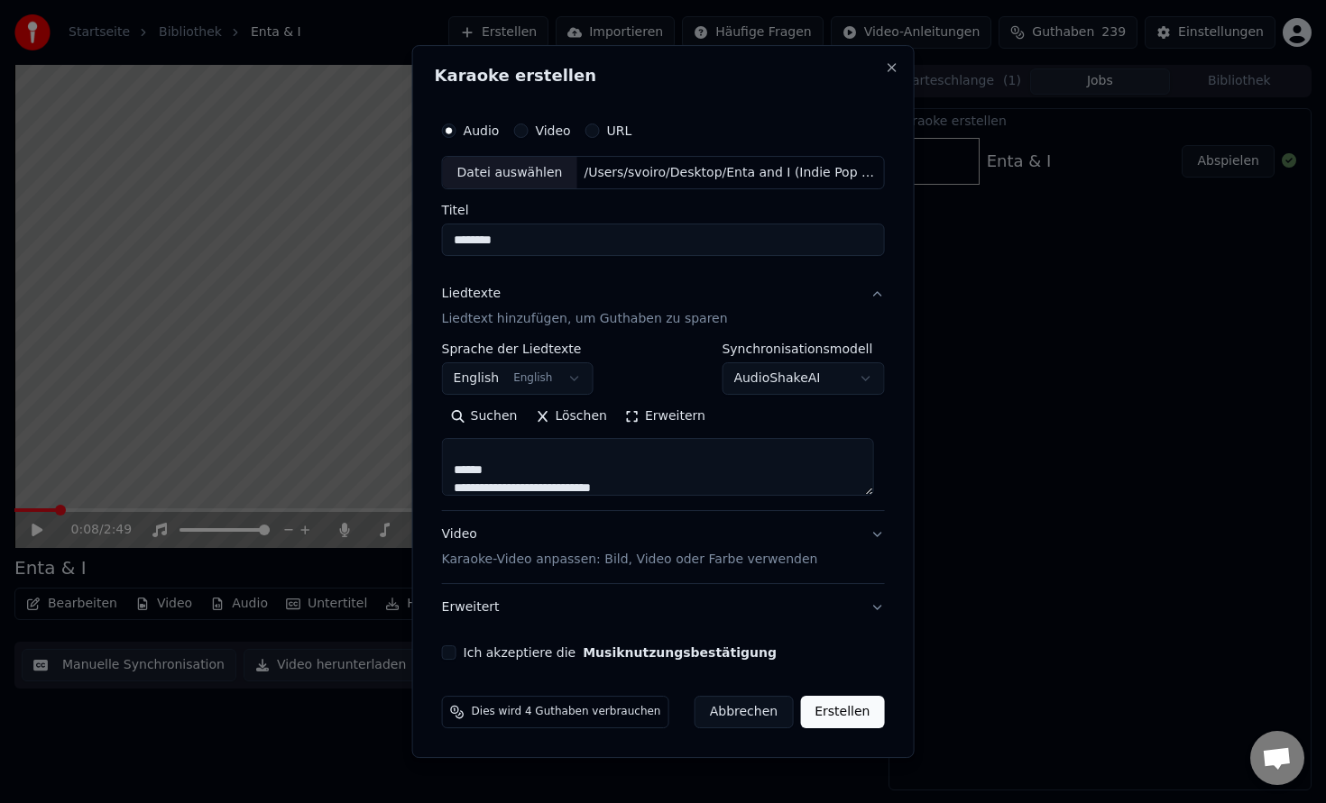
scroll to position [463, 0]
drag, startPoint x: 501, startPoint y: 460, endPoint x: 445, endPoint y: 455, distance: 56.1
click at [445, 455] on textarea at bounding box center [658, 468] width 432 height 58
drag, startPoint x: 521, startPoint y: 466, endPoint x: 446, endPoint y: 466, distance: 74.8
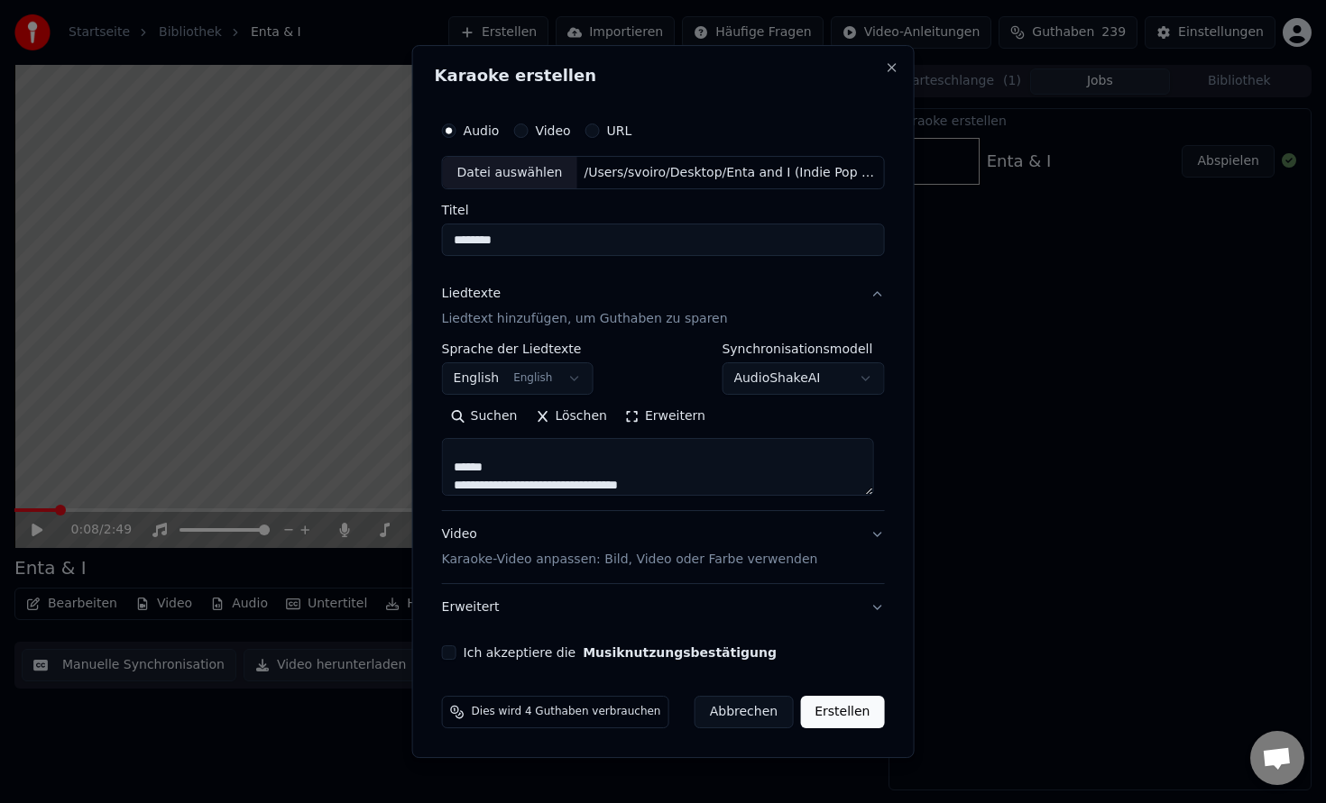
click at [446, 466] on textarea at bounding box center [658, 468] width 432 height 58
drag, startPoint x: 501, startPoint y: 470, endPoint x: 455, endPoint y: 469, distance: 46.0
click at [455, 469] on textarea at bounding box center [658, 468] width 432 height 58
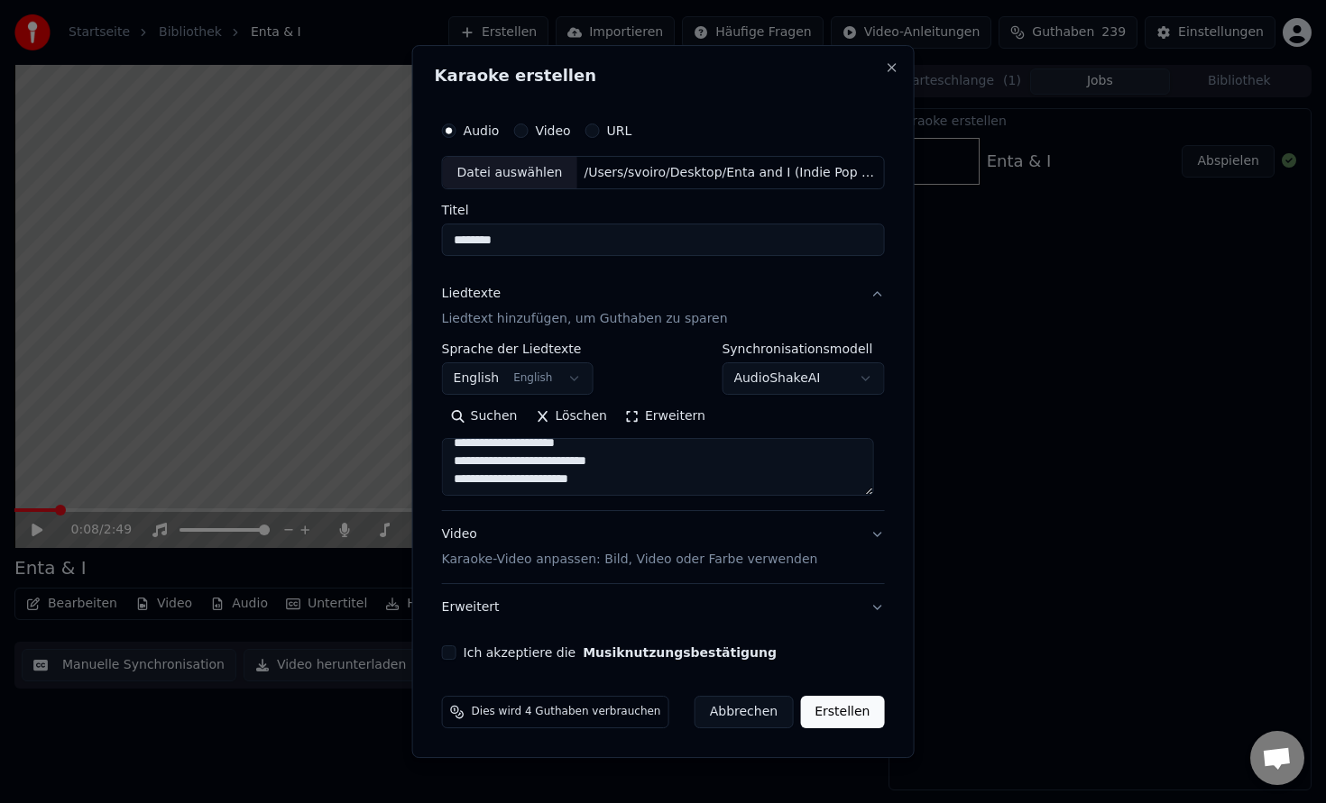
type textarea "**********"
click at [603, 571] on button "Video Karaoke-Video anpassen: Bild, Video oder Farbe verwenden" at bounding box center [663, 548] width 443 height 72
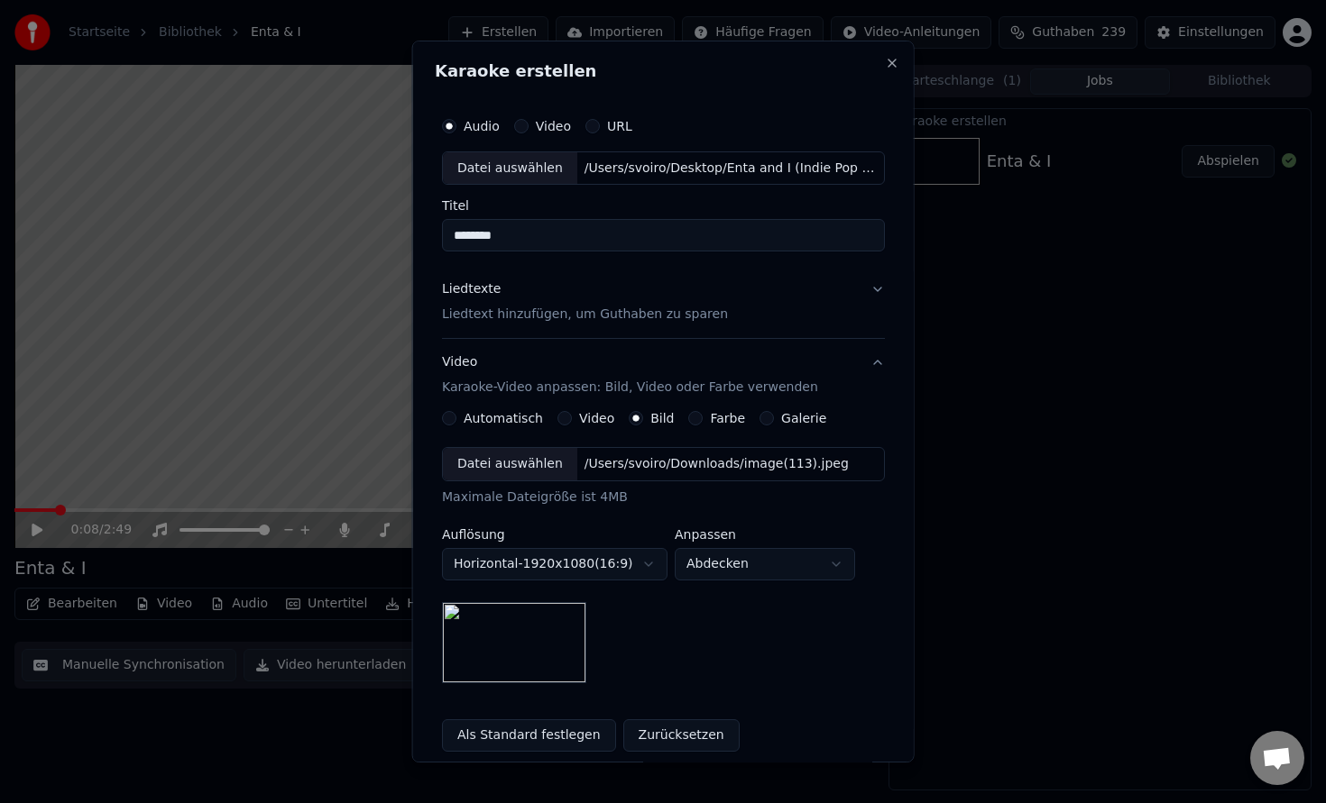
click at [665, 464] on div "/Users/svoiro/Downloads/image(113).jpeg" at bounding box center [715, 464] width 279 height 18
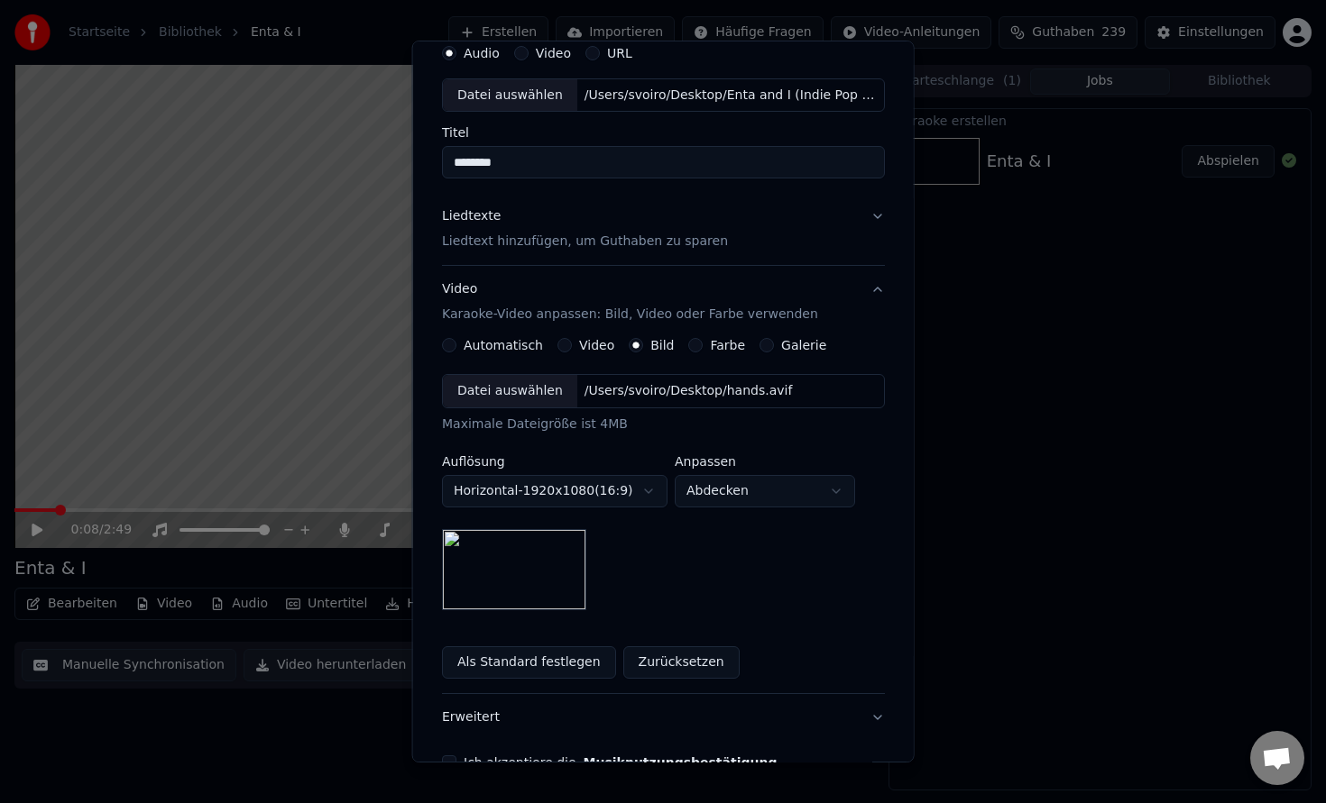
scroll to position [179, 0]
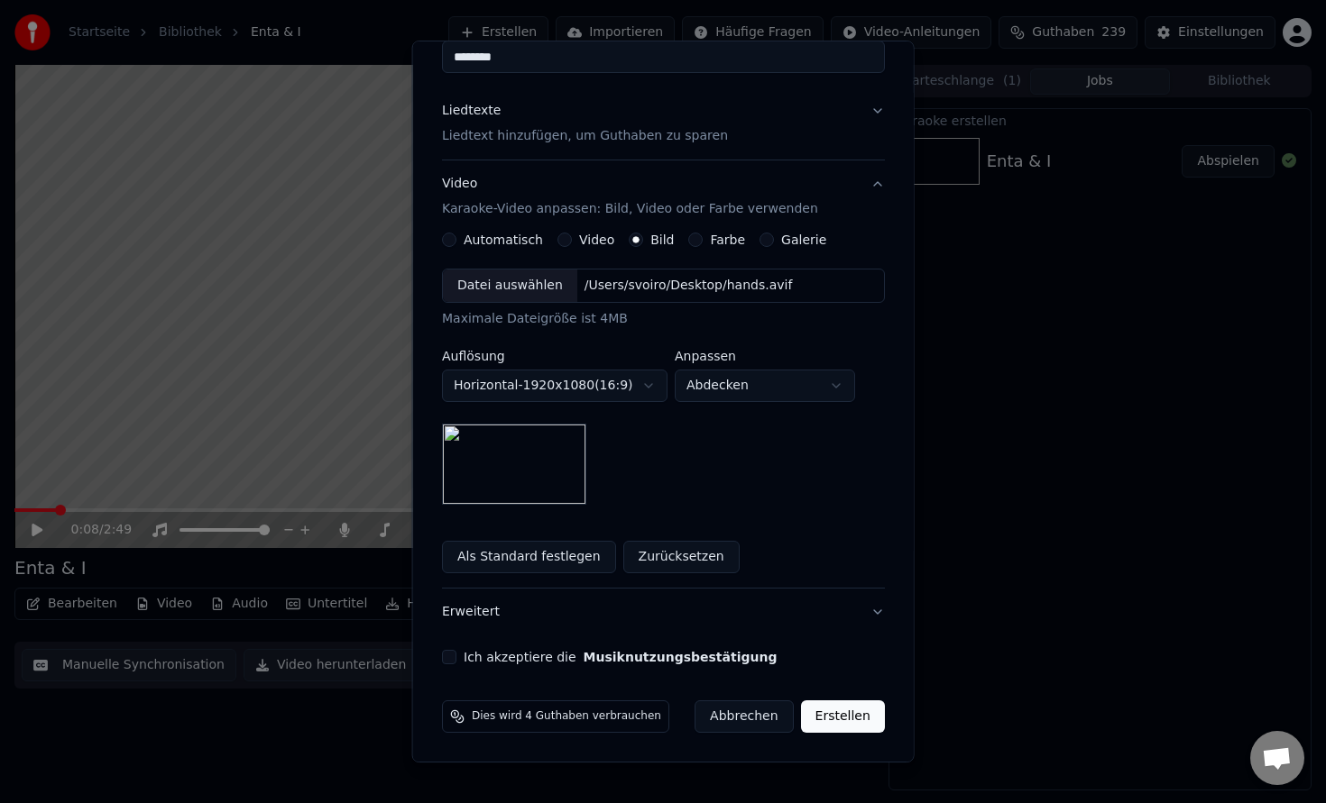
click at [452, 659] on button "Ich akzeptiere die Musiknutzungsbestätigung" at bounding box center [449, 657] width 14 height 14
click at [858, 719] on button "Erstellen" at bounding box center [842, 717] width 84 height 32
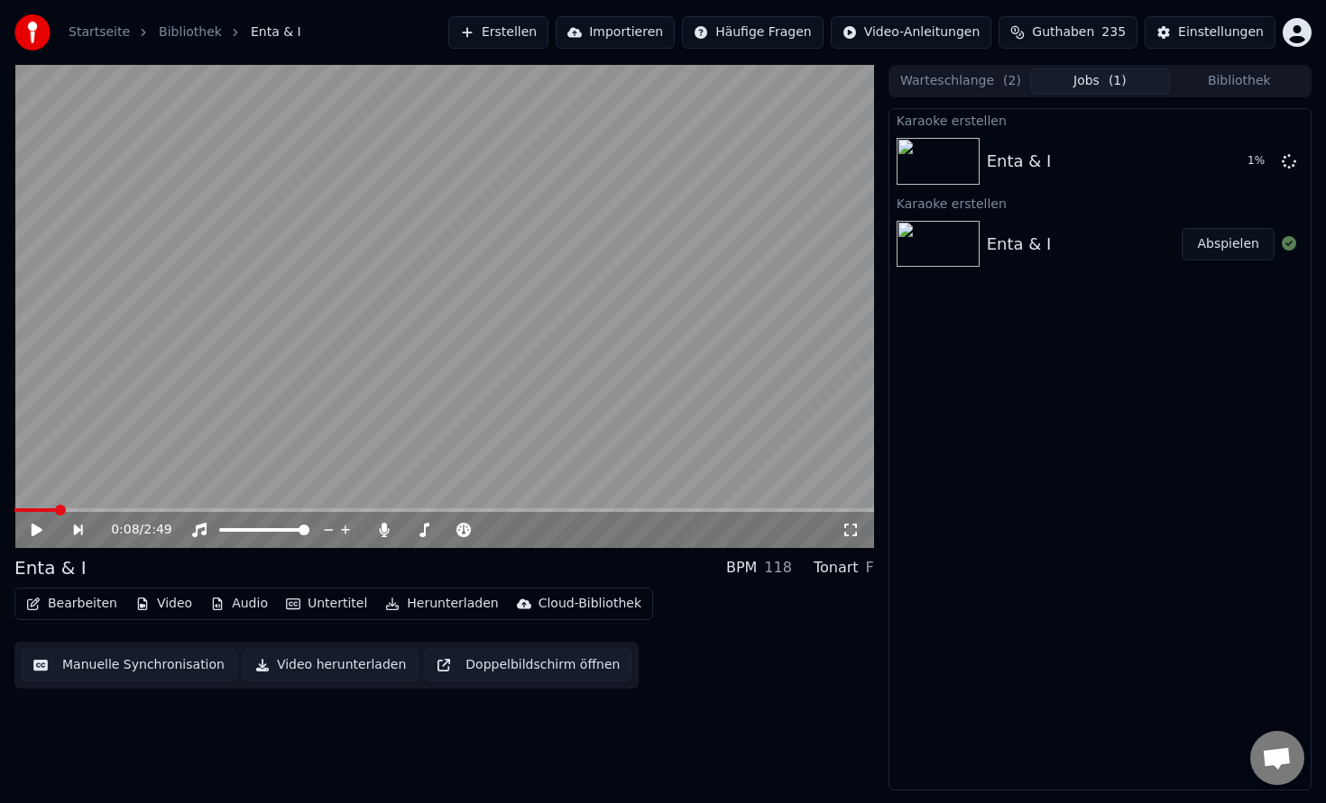
click at [1065, 209] on div "Karaoke erstellen" at bounding box center [1099, 203] width 421 height 22
click at [971, 80] on button "Warteschlange ( 2 )" at bounding box center [960, 82] width 139 height 26
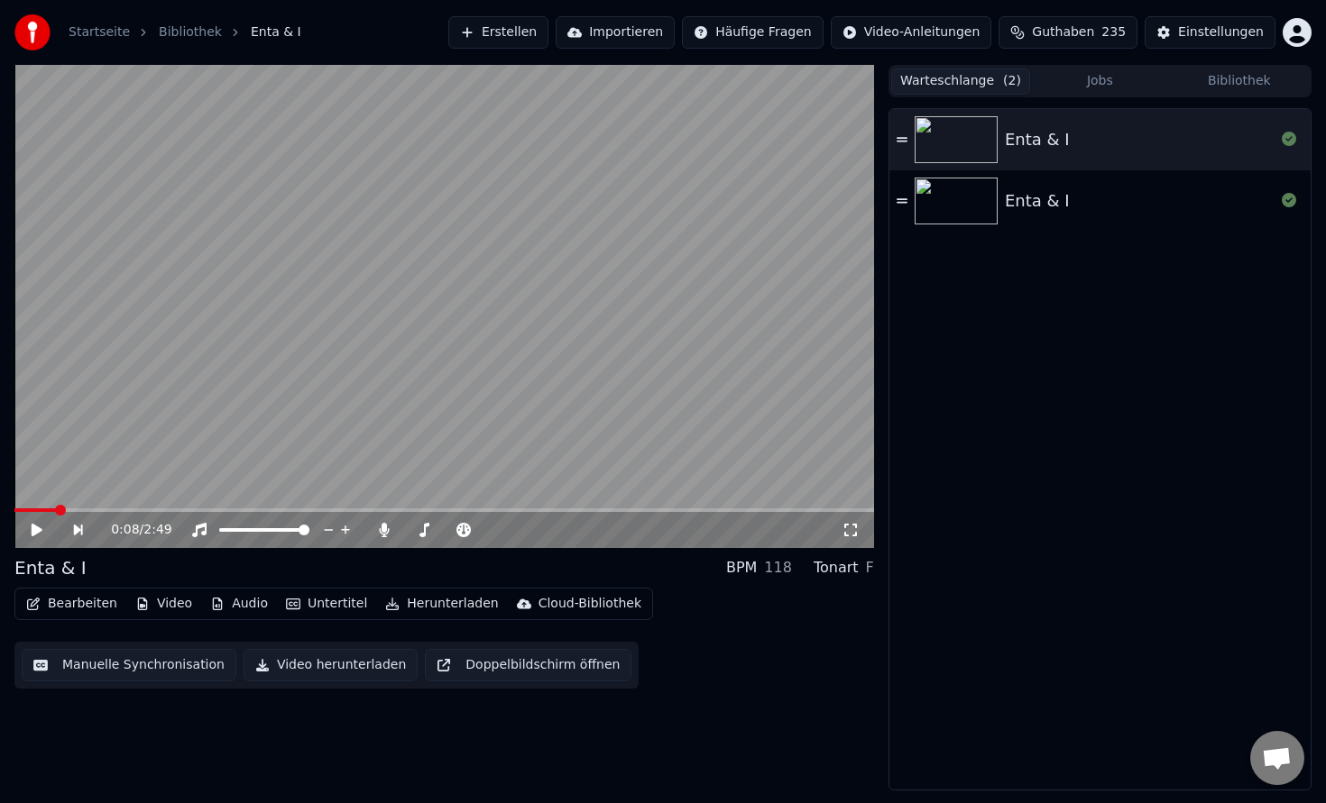
click at [901, 201] on icon at bounding box center [901, 200] width 11 height 5
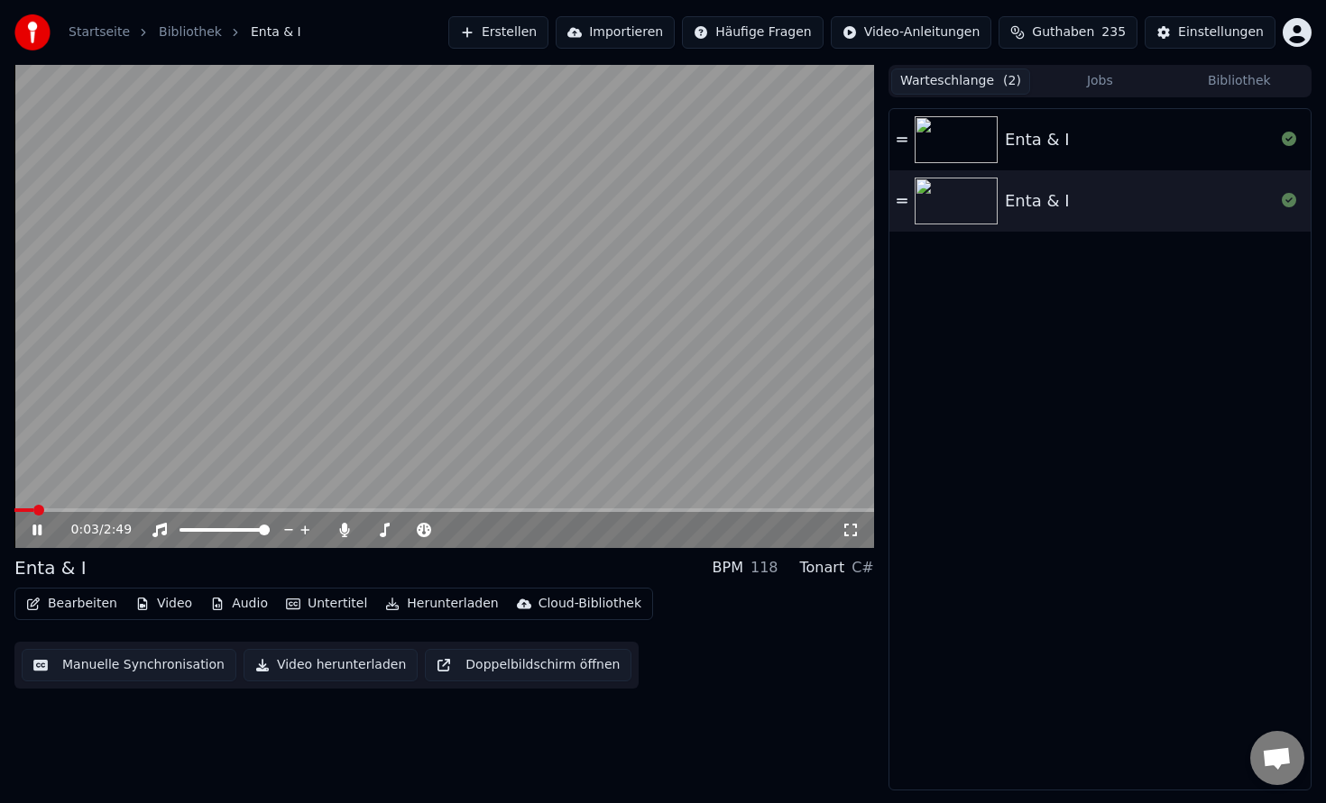
click at [1112, 85] on button "Jobs" at bounding box center [1099, 82] width 139 height 26
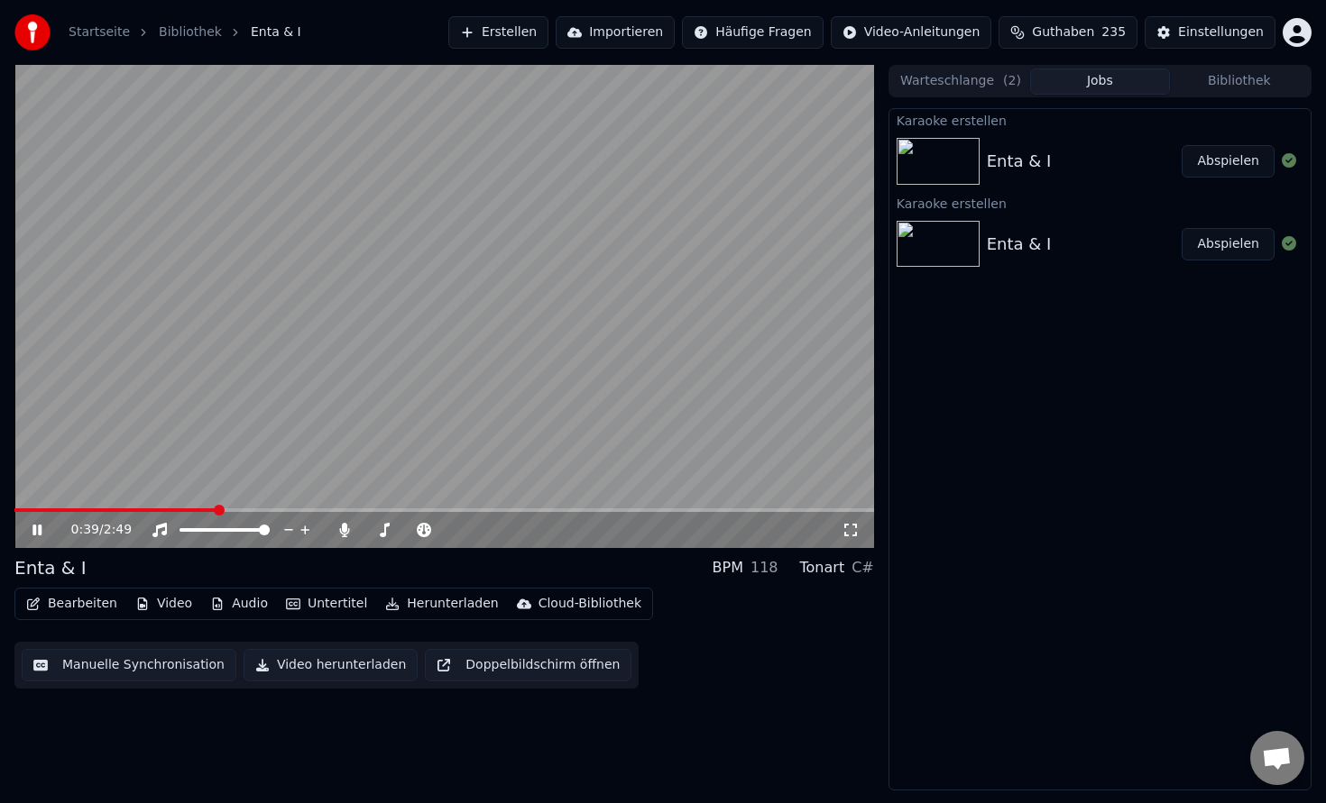
click at [92, 604] on button "Bearbeiten" at bounding box center [71, 604] width 105 height 25
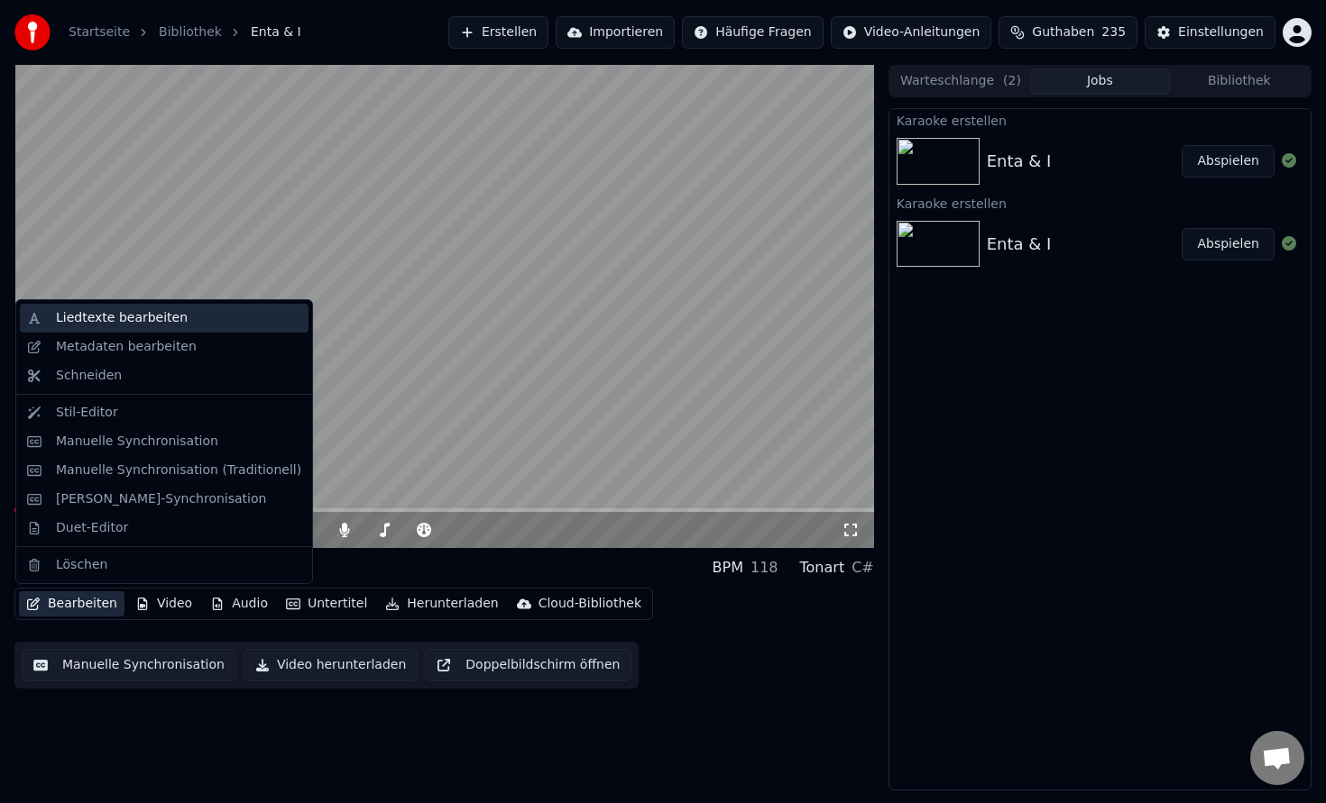
click at [144, 316] on div "Liedtexte bearbeiten" at bounding box center [122, 318] width 132 height 18
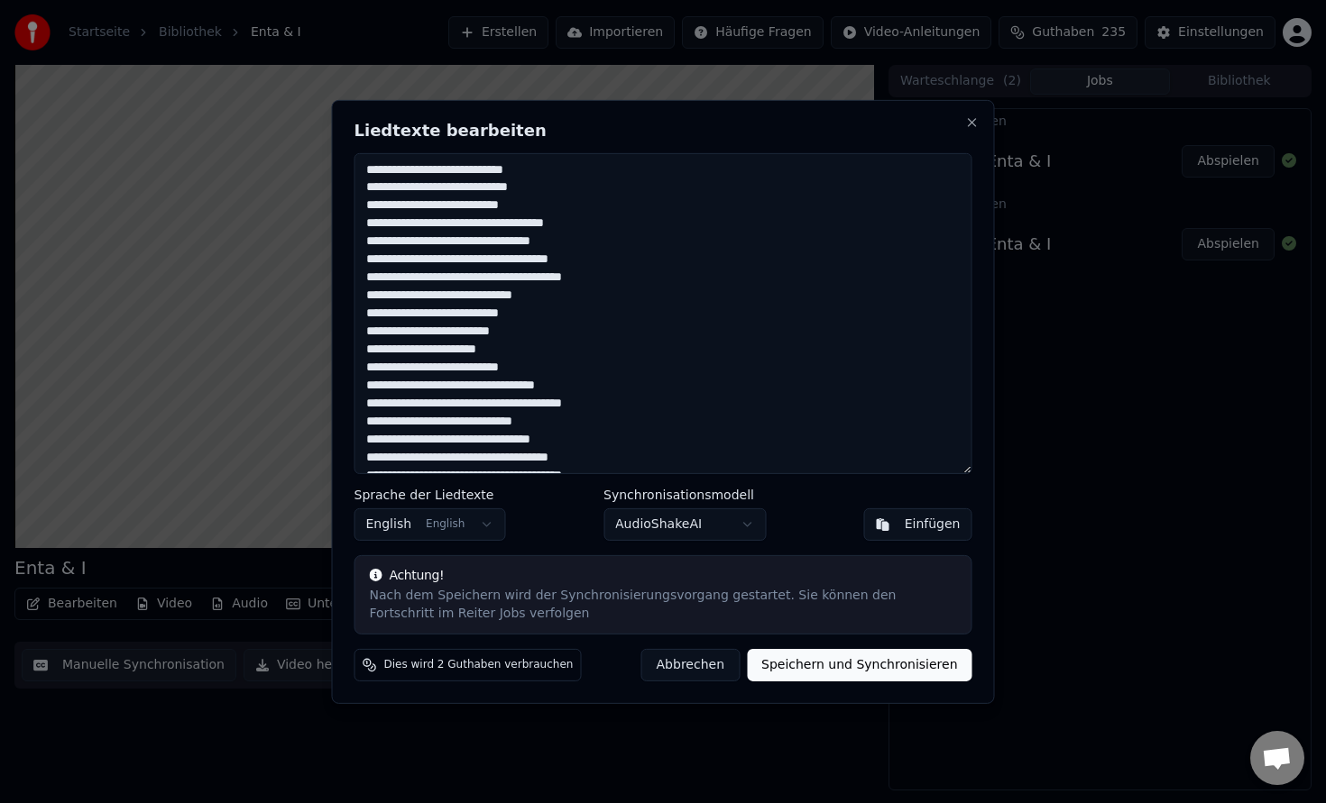
click at [414, 169] on textarea at bounding box center [663, 312] width 618 height 321
click at [470, 174] on textarea at bounding box center [663, 312] width 618 height 321
click at [454, 188] on textarea at bounding box center [663, 312] width 618 height 321
click at [368, 184] on textarea at bounding box center [663, 312] width 618 height 321
click at [460, 187] on textarea at bounding box center [663, 312] width 618 height 321
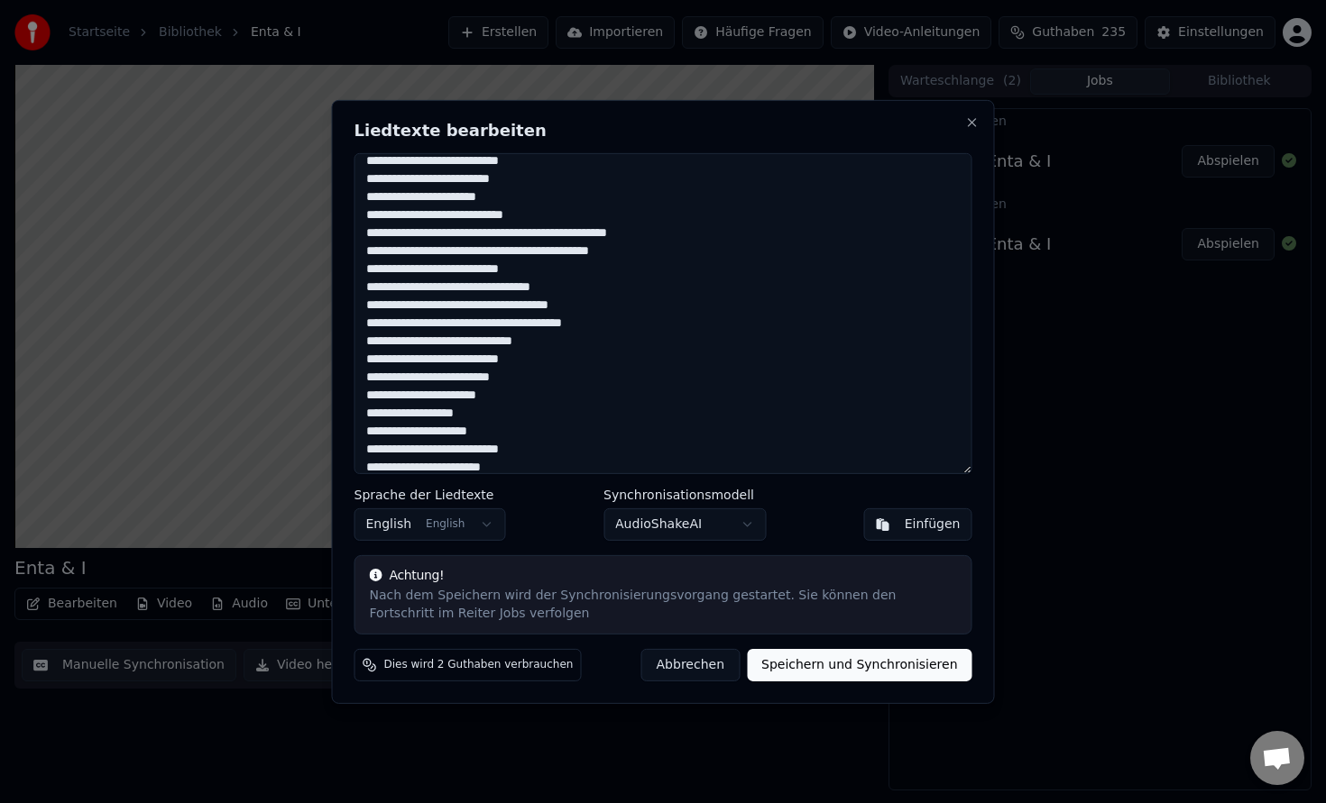
scroll to position [362, 0]
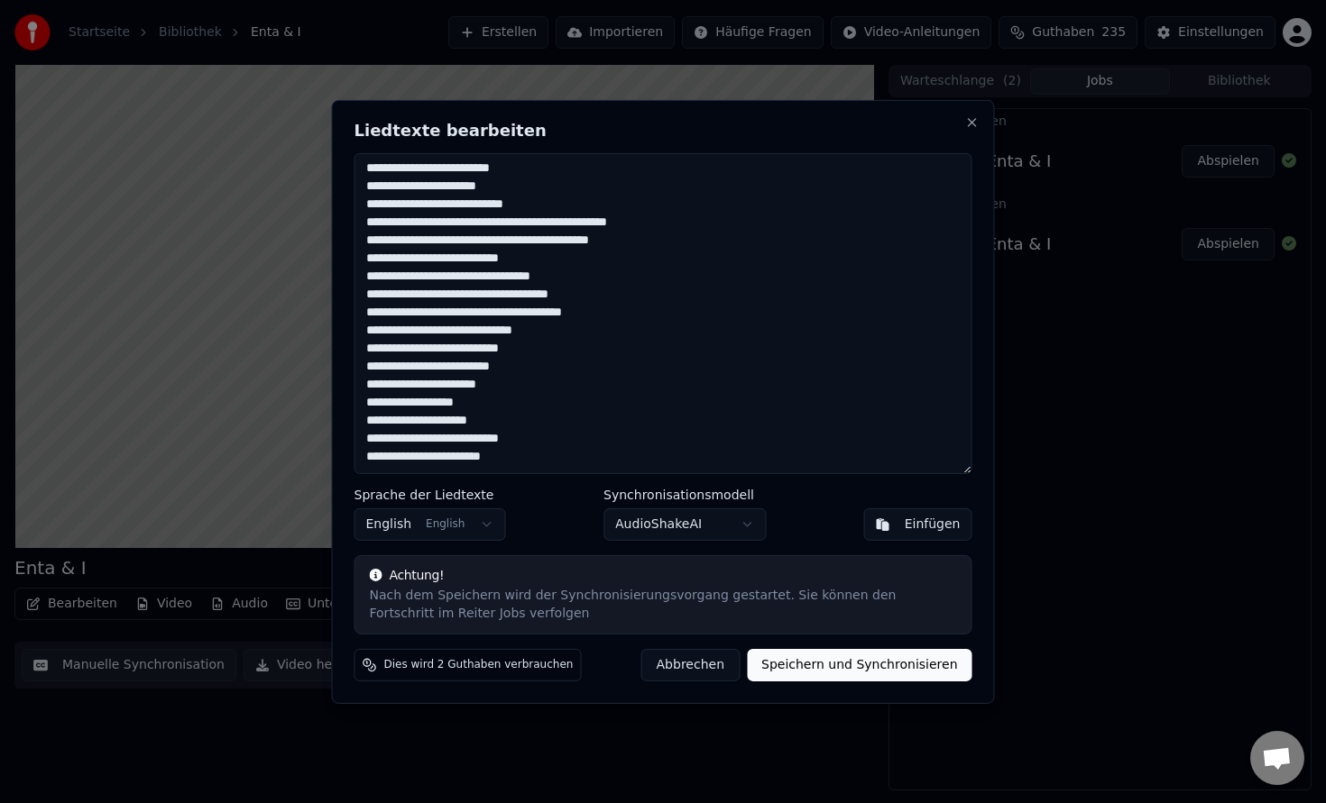
click at [392, 424] on textarea at bounding box center [663, 312] width 618 height 321
click at [392, 335] on textarea at bounding box center [663, 312] width 618 height 321
click at [390, 350] on textarea at bounding box center [663, 312] width 618 height 321
drag, startPoint x: 545, startPoint y: 354, endPoint x: 360, endPoint y: 334, distance: 186.0
click at [360, 334] on textarea at bounding box center [663, 312] width 618 height 321
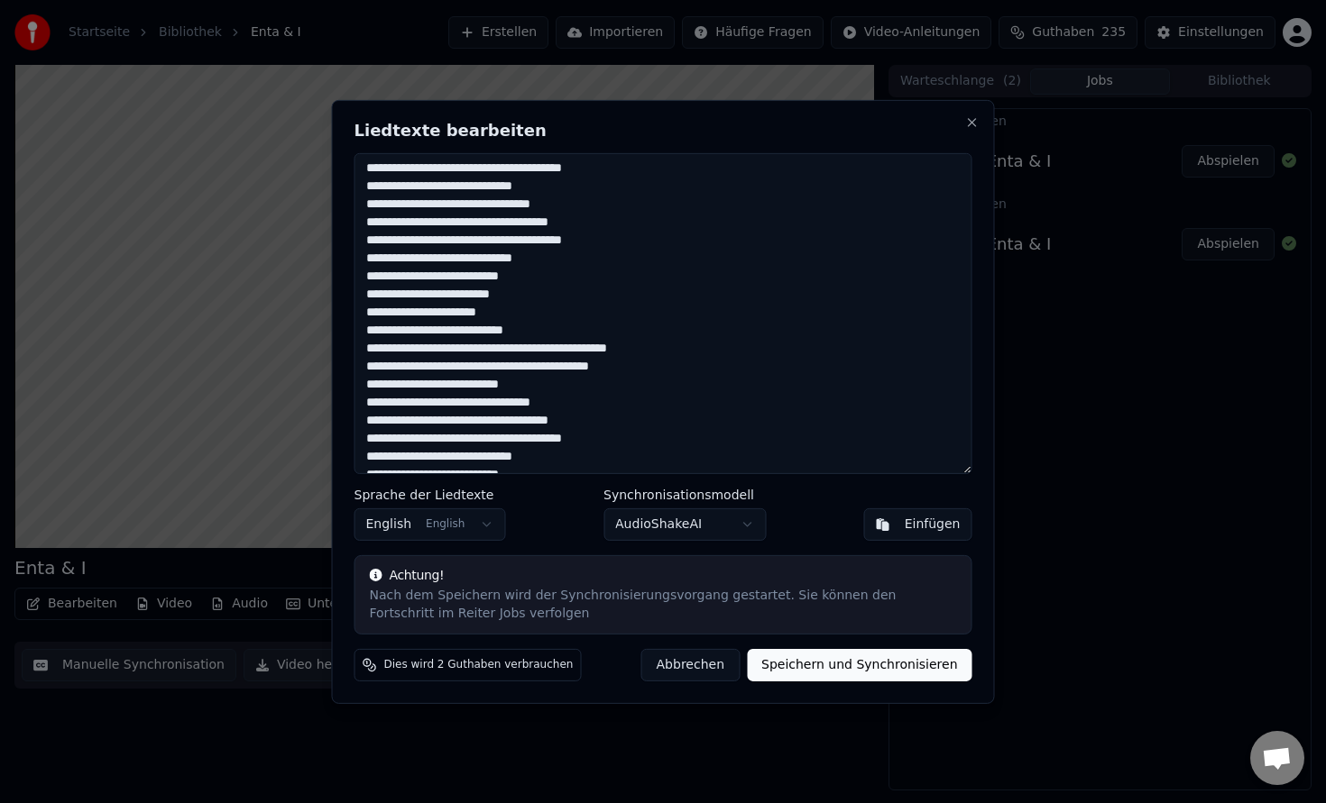
scroll to position [233, 0]
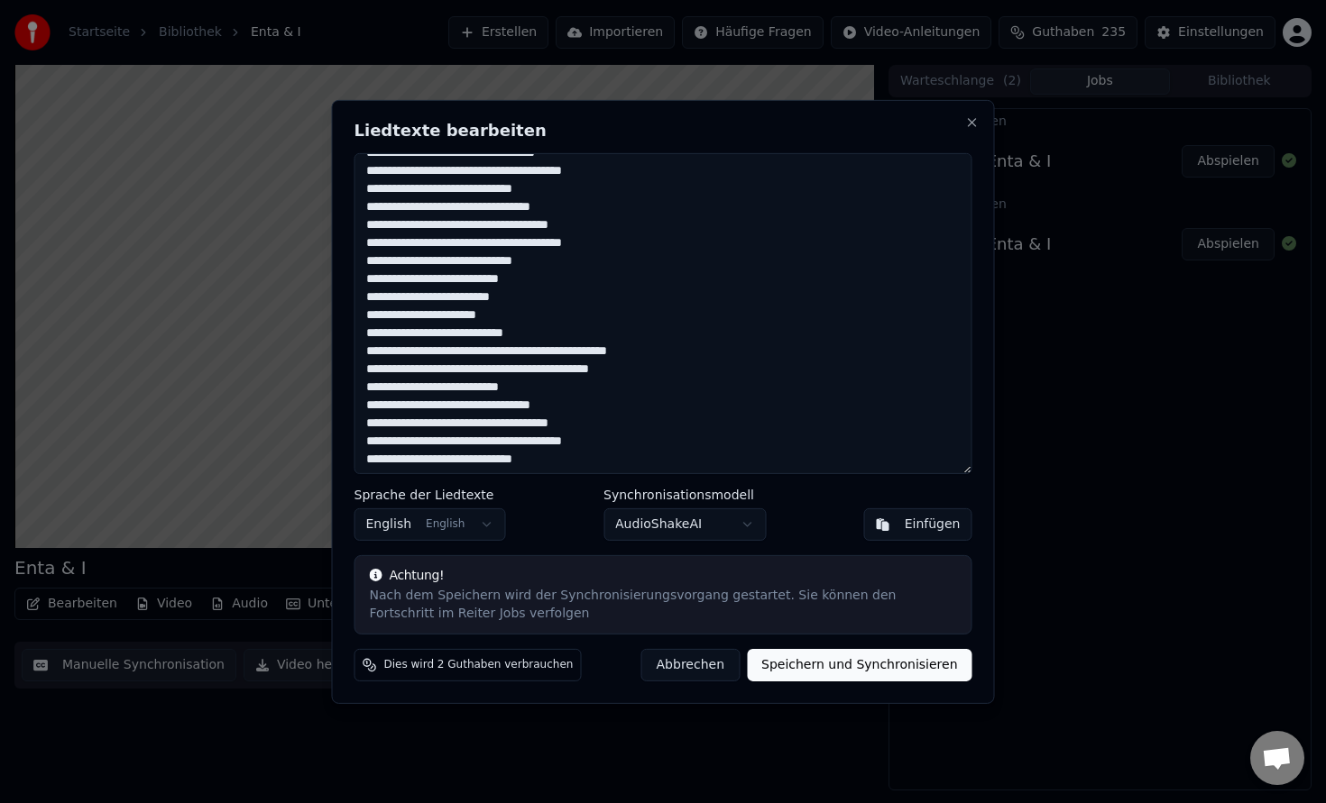
drag, startPoint x: 555, startPoint y: 282, endPoint x: 356, endPoint y: 258, distance: 200.8
click at [356, 258] on textarea at bounding box center [663, 312] width 618 height 321
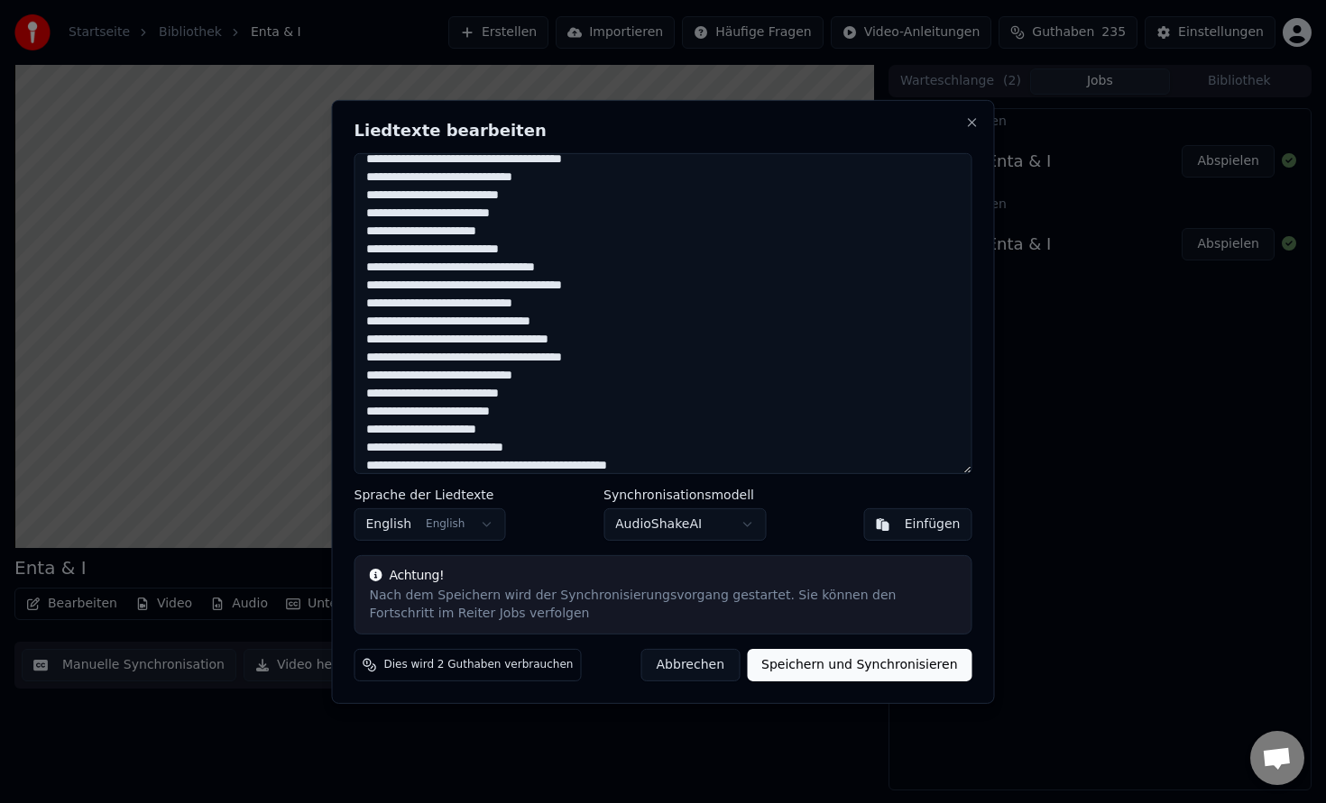
scroll to position [77, 0]
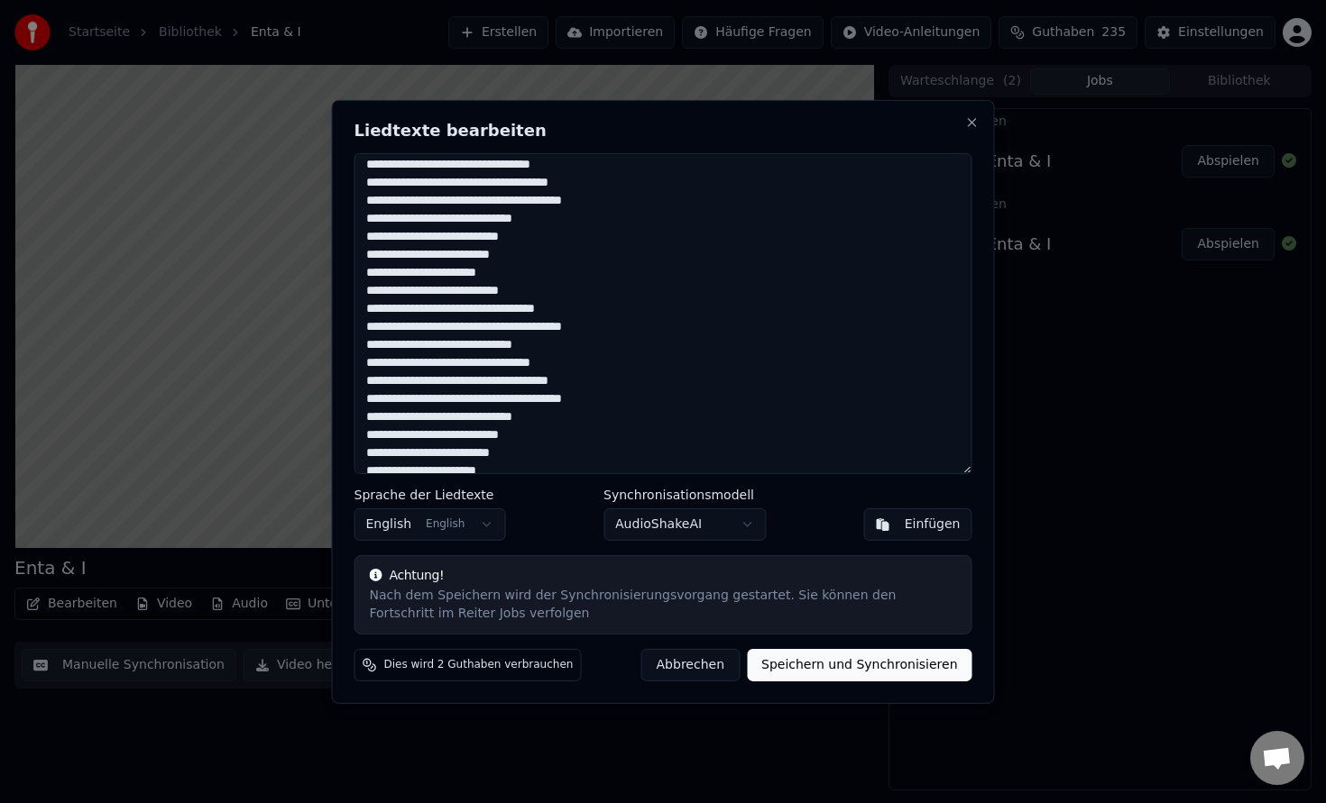
drag, startPoint x: 544, startPoint y: 239, endPoint x: 353, endPoint y: 212, distance: 193.1
click at [353, 212] on div "Liedtexte bearbeiten Sprache der Liedtexte English English Synchronisationsmode…" at bounding box center [663, 401] width 663 height 604
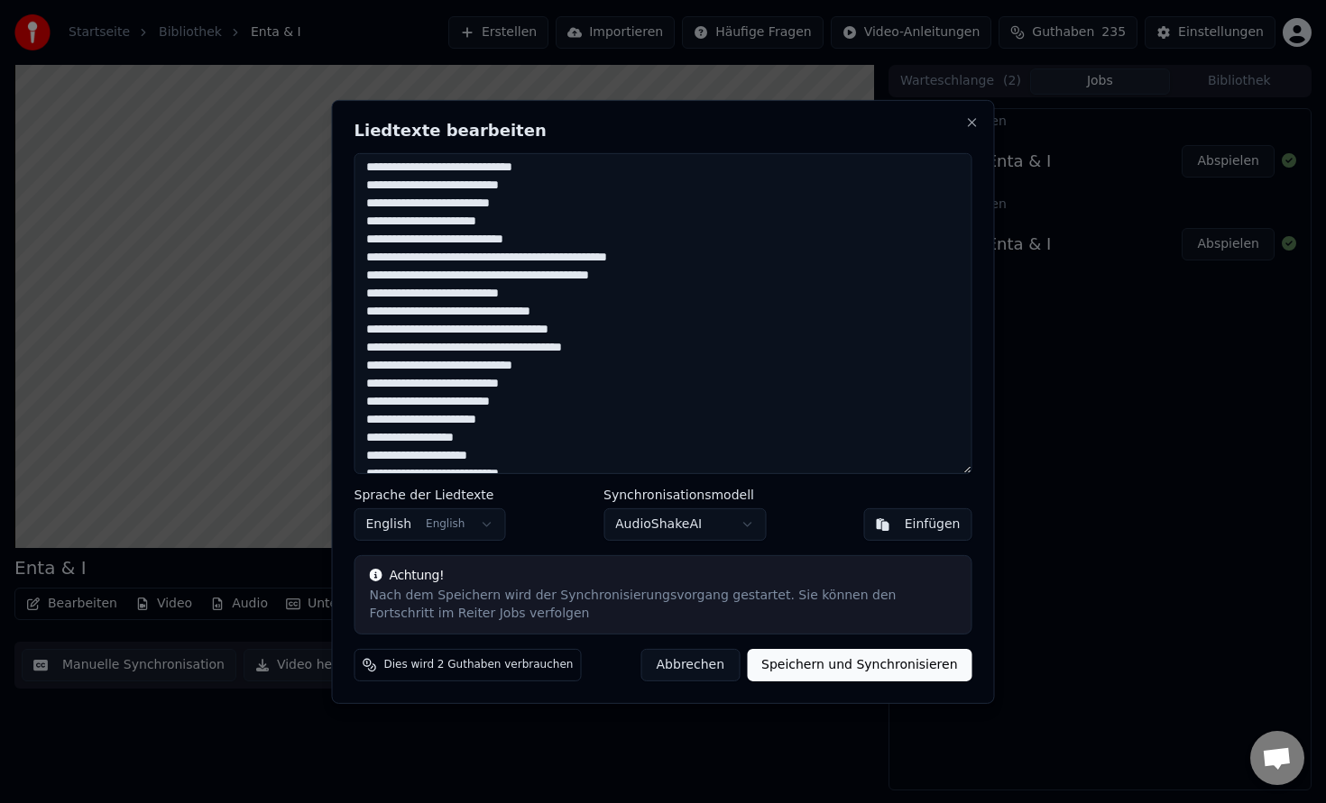
scroll to position [362, 0]
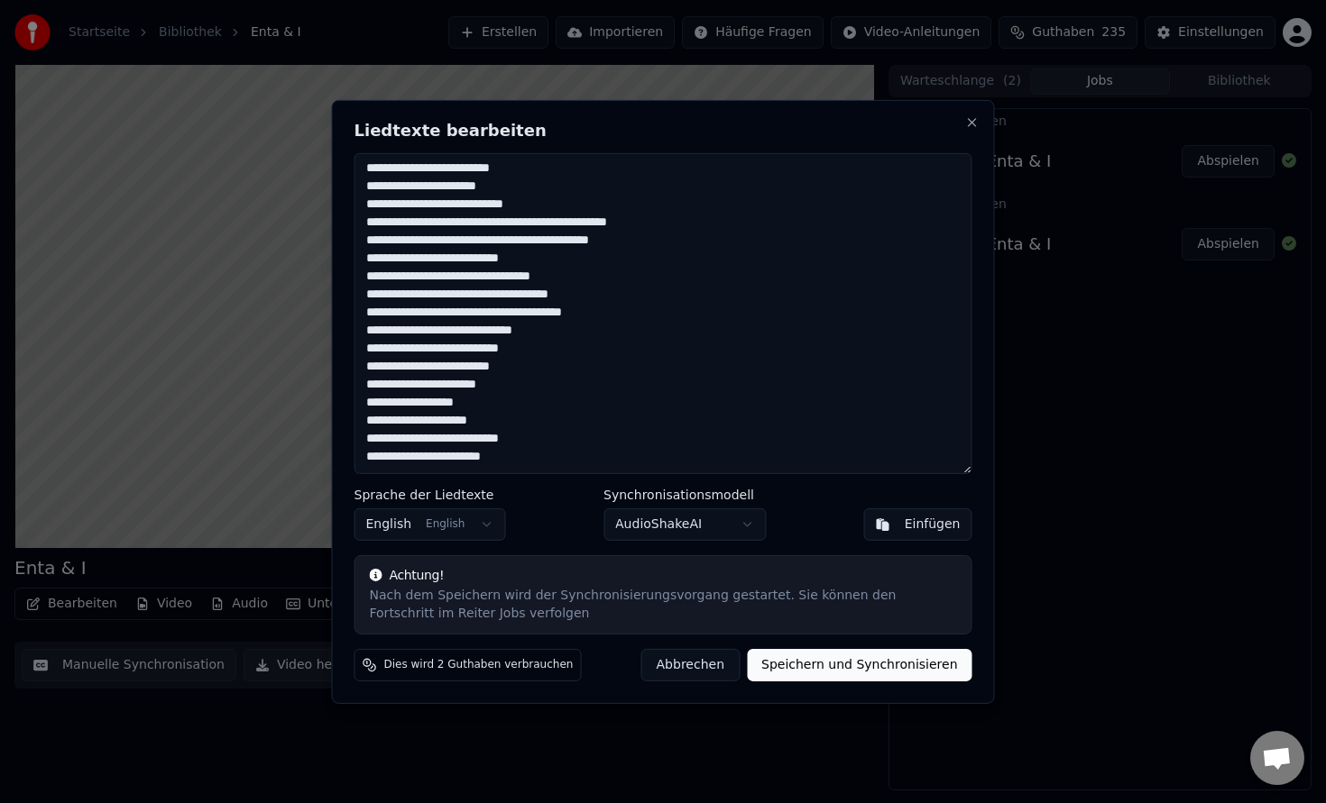
type textarea "**********"
click at [833, 676] on button "Speichern und Synchronisieren" at bounding box center [859, 665] width 225 height 32
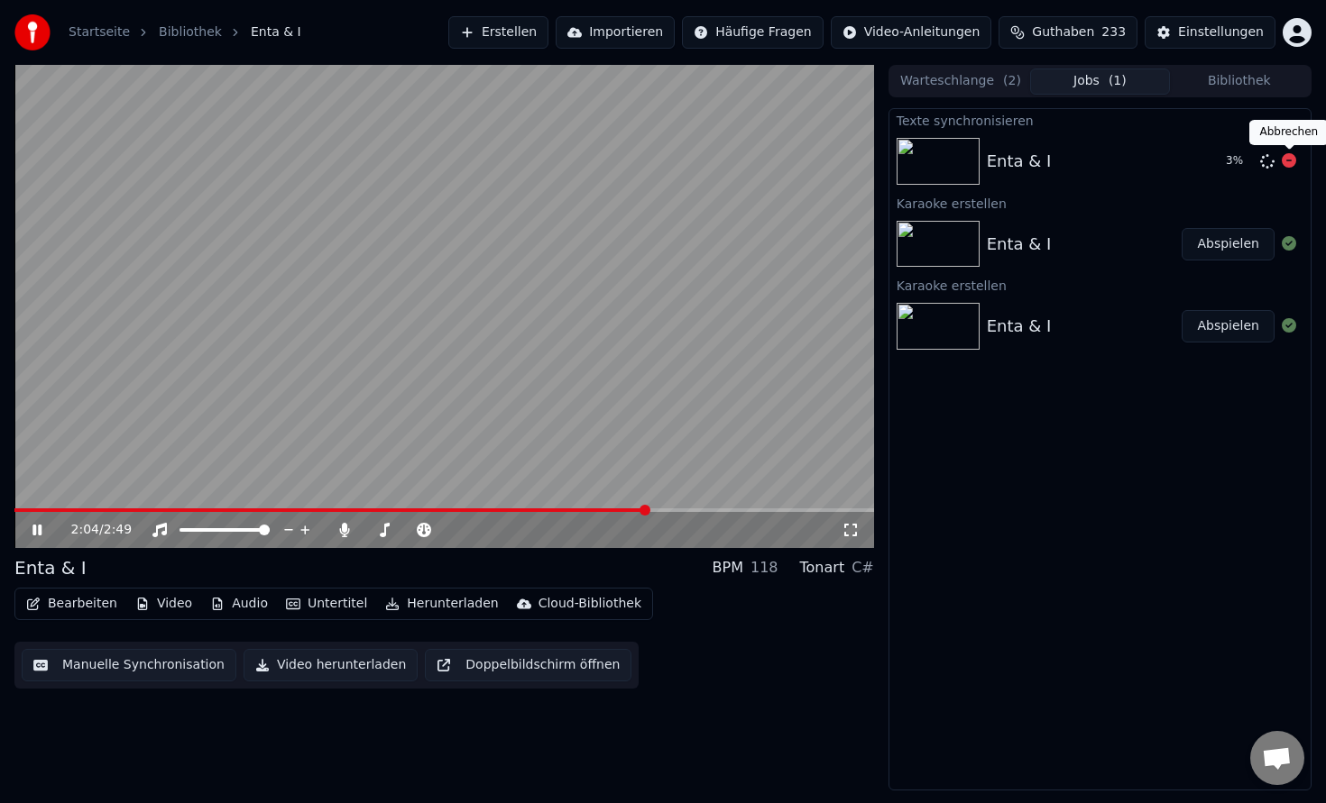
click at [1285, 165] on icon at bounding box center [1288, 160] width 14 height 14
click at [96, 604] on button "Bearbeiten" at bounding box center [71, 604] width 105 height 25
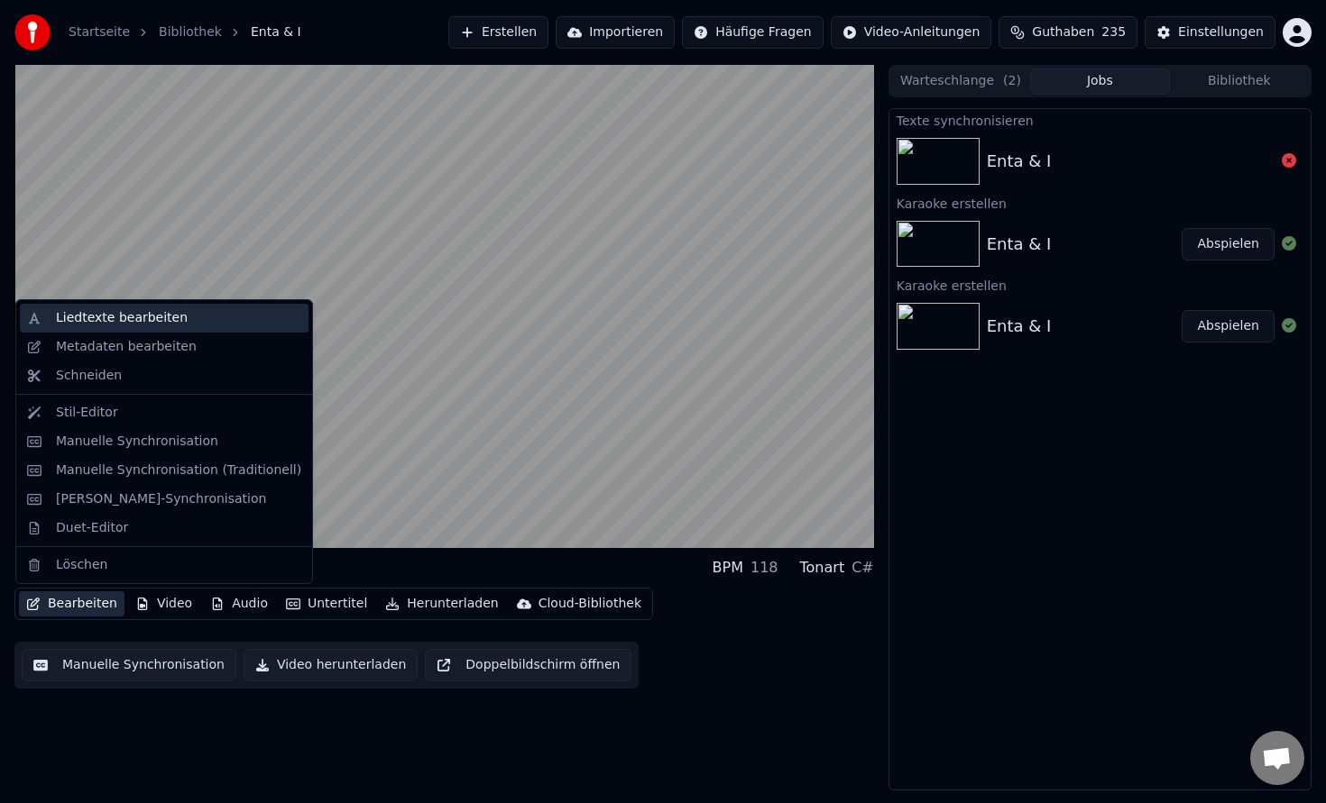
click at [128, 321] on div "Liedtexte bearbeiten" at bounding box center [122, 318] width 132 height 18
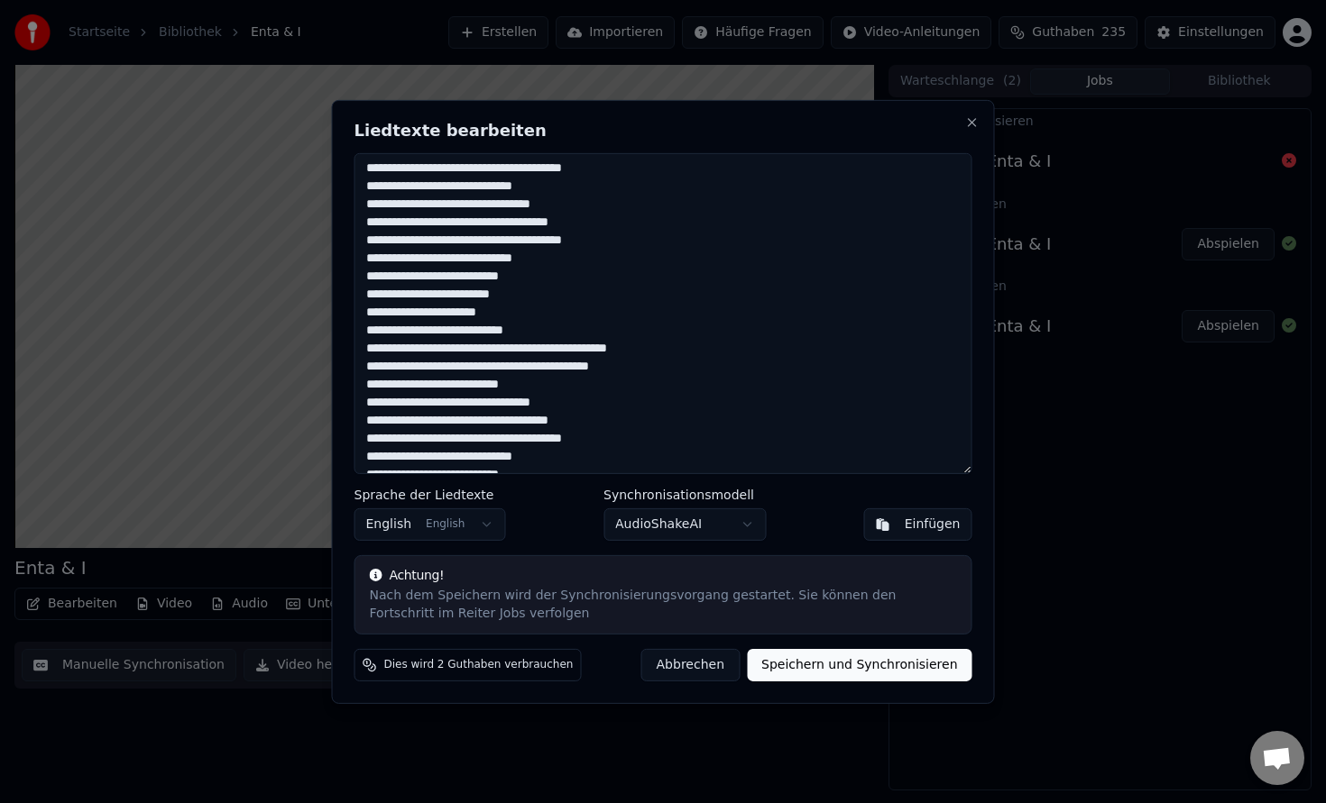
scroll to position [228, 0]
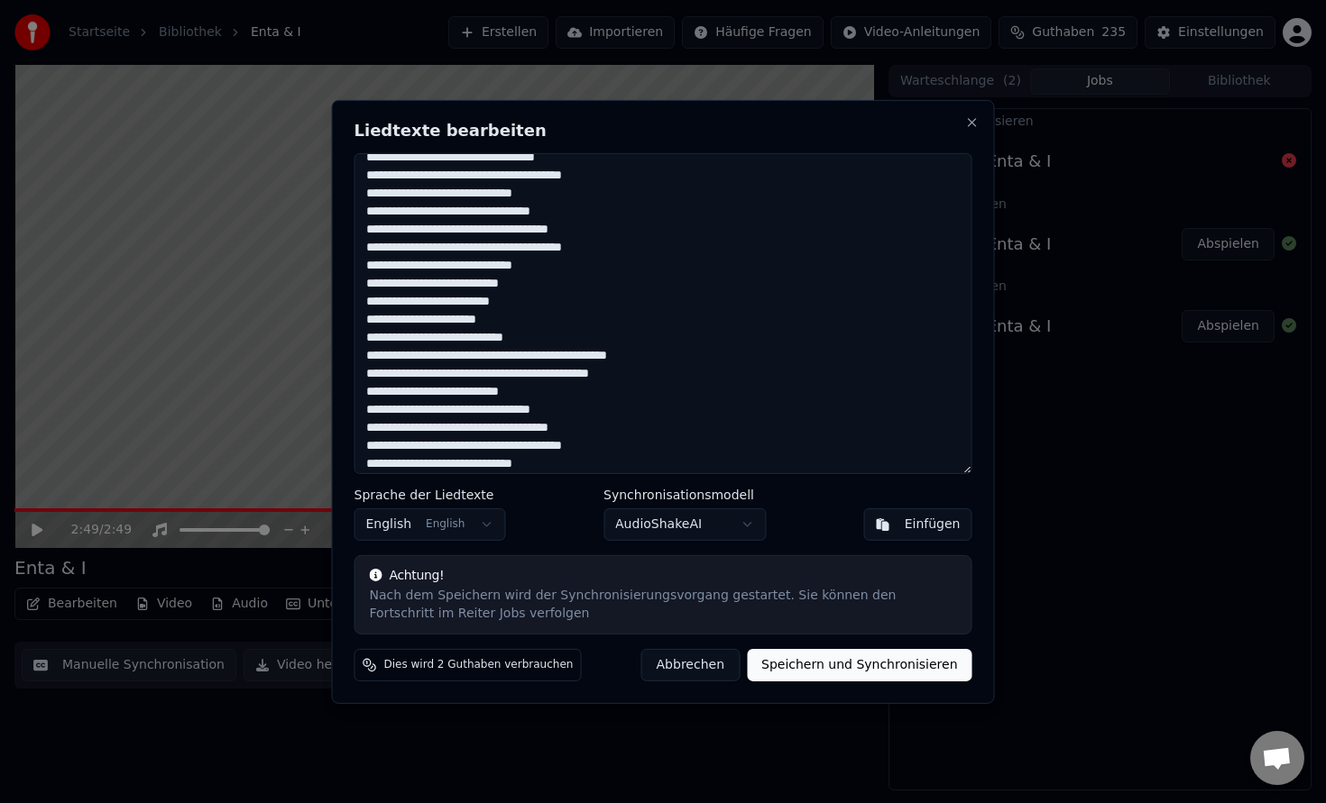
click at [795, 673] on button "Speichern und Synchronisieren" at bounding box center [859, 665] width 225 height 32
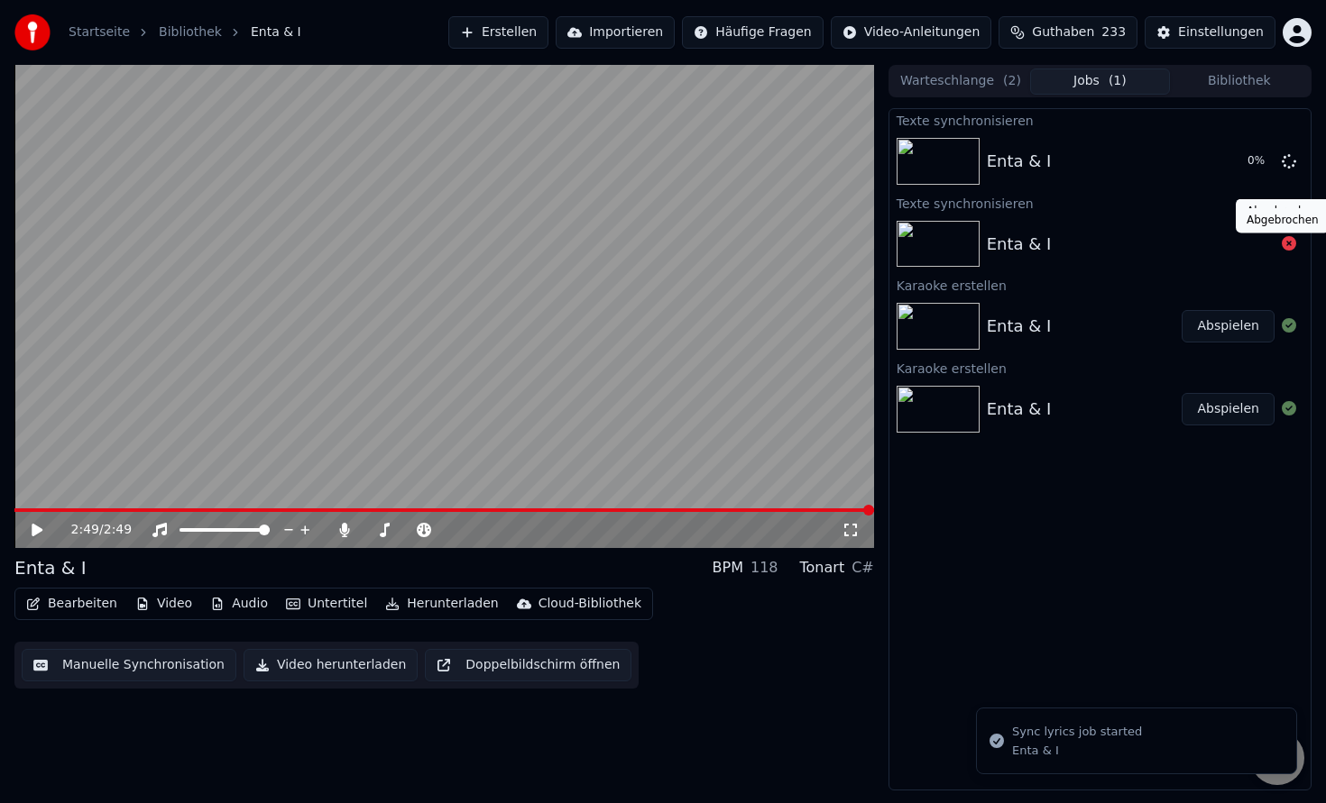
click at [1289, 249] on icon at bounding box center [1288, 243] width 14 height 14
click at [400, 775] on div "2:49 / 2:49 Enta & I BPM 118 Tonart C# Bearbeiten Video Audio Untertitel Herunt…" at bounding box center [443, 428] width 859 height 726
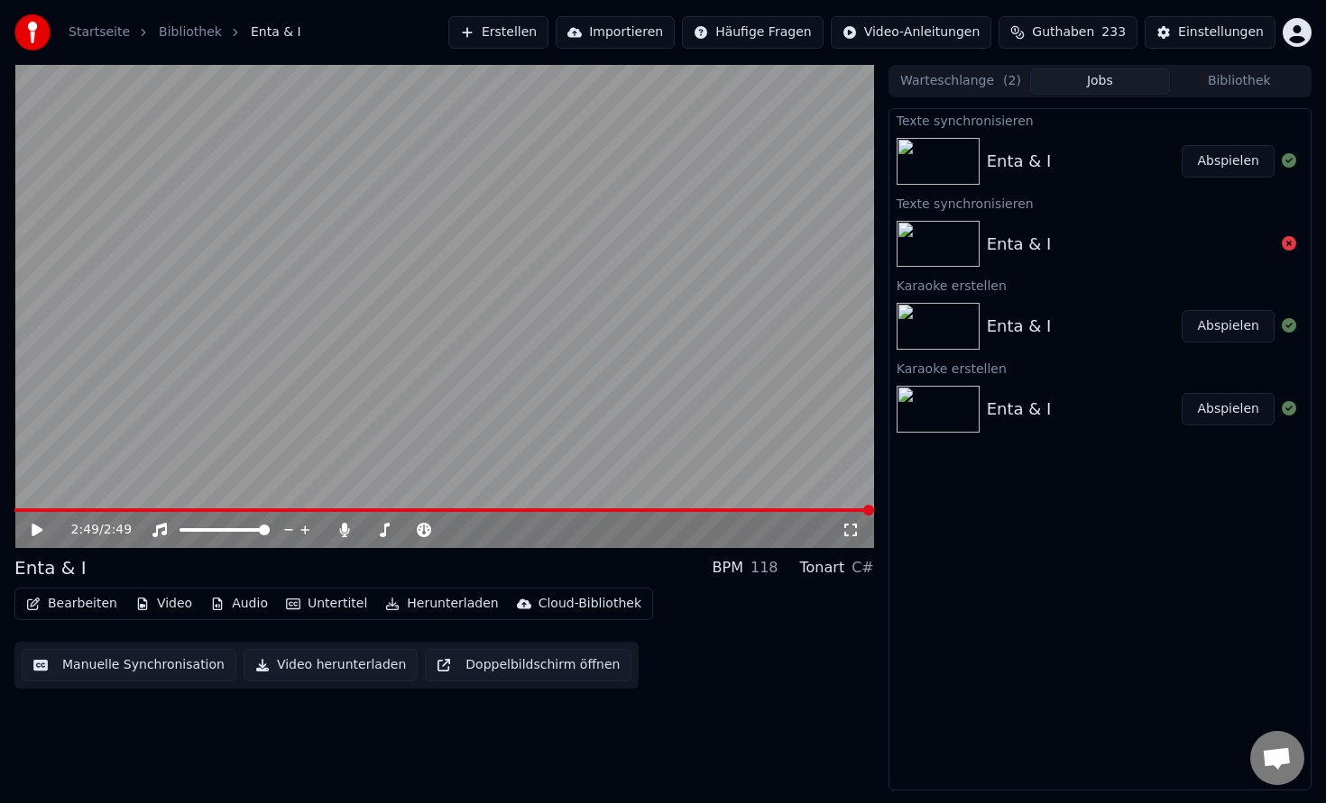
click at [1241, 162] on button "Abspielen" at bounding box center [1227, 161] width 93 height 32
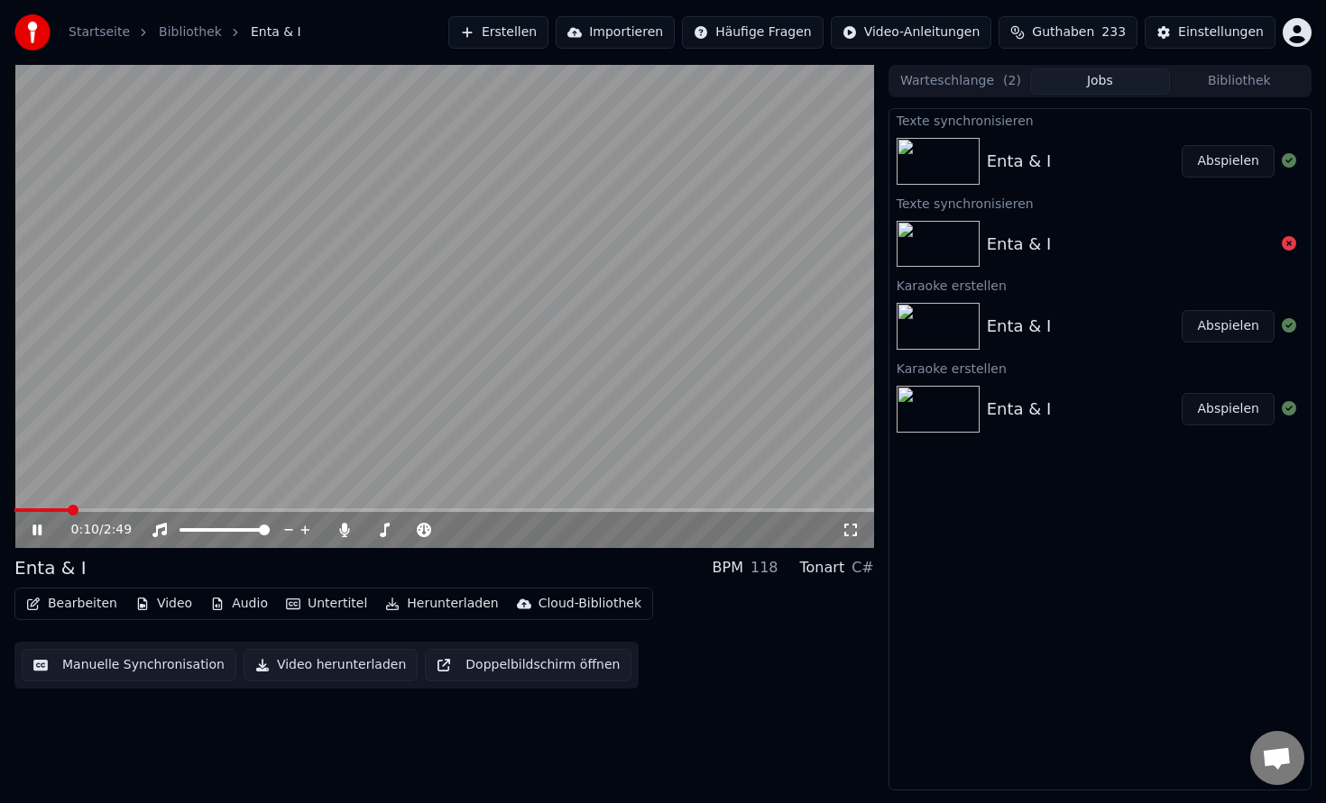
click at [342, 670] on button "Video herunterladen" at bounding box center [330, 665] width 174 height 32
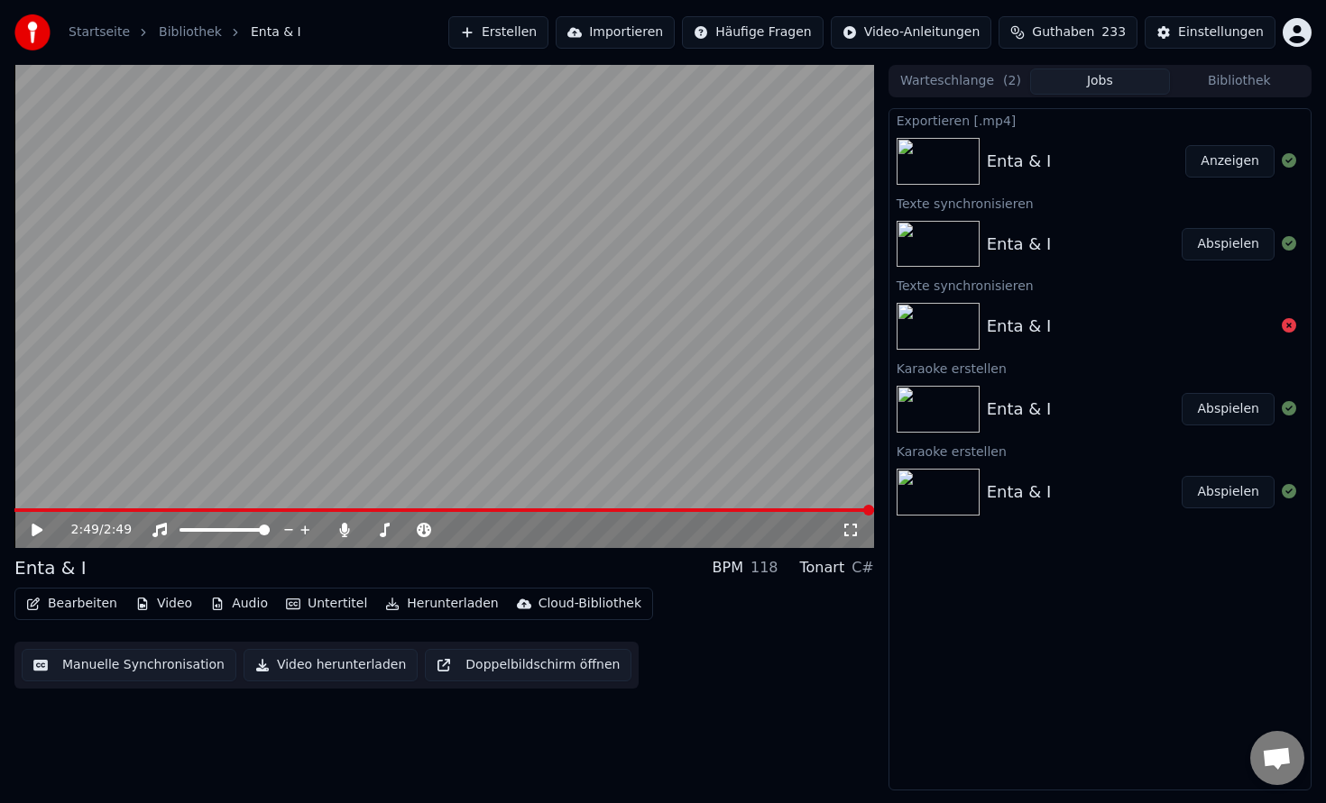
click at [1195, 158] on button "Anzeigen" at bounding box center [1229, 161] width 89 height 32
